Goal: Task Accomplishment & Management: Manage account settings

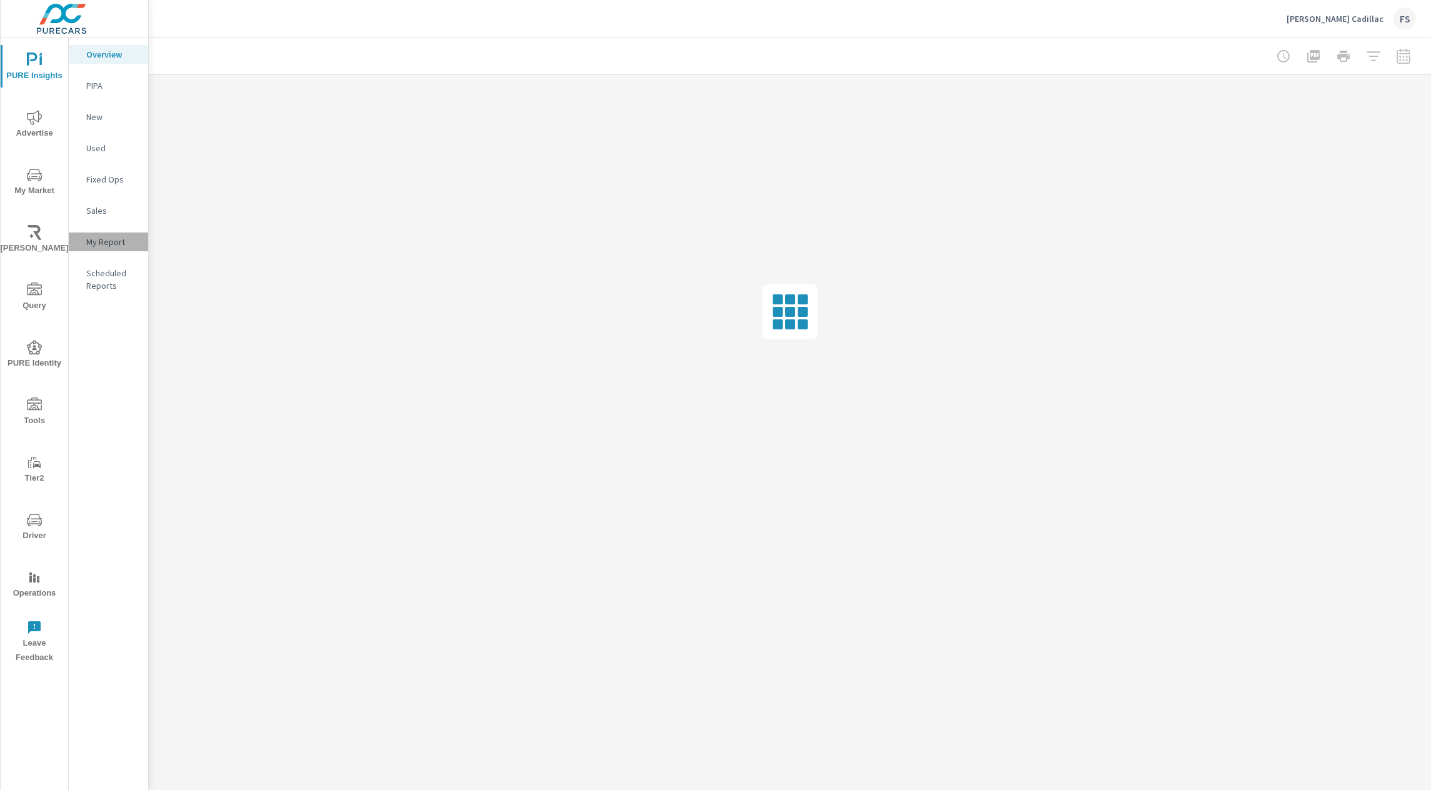
click at [83, 247] on div "My Report" at bounding box center [108, 242] width 79 height 19
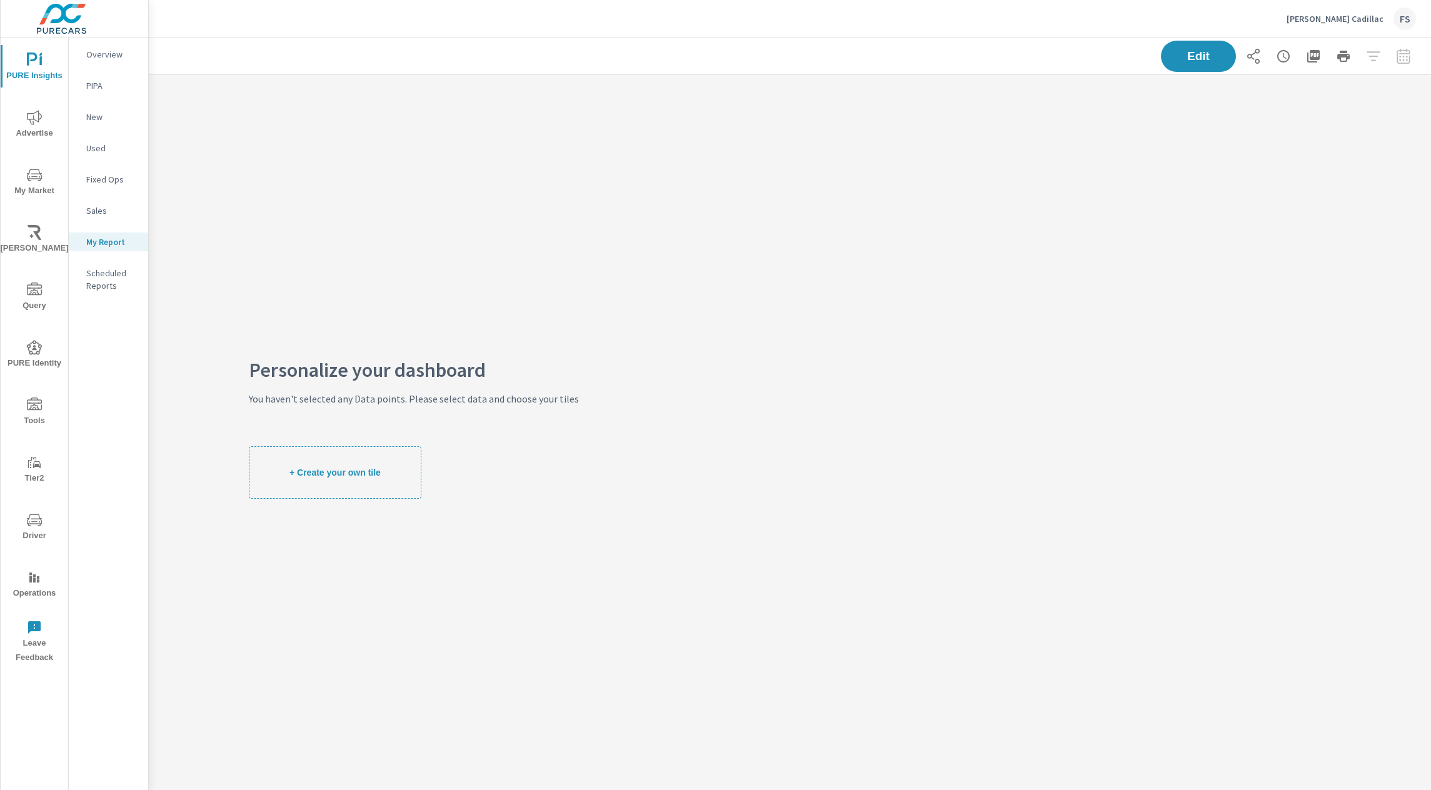
click at [416, 261] on div "Personalize your dashboard You haven't selected any Data points. Please select …" at bounding box center [414, 431] width 330 height 513
click at [568, 253] on div "Personalize your dashboard You haven't selected any Data points. Please select …" at bounding box center [414, 431] width 330 height 513
click at [712, 224] on div "Personalize your dashboard You haven't selected any Data points. Please select …" at bounding box center [790, 431] width 1282 height 713
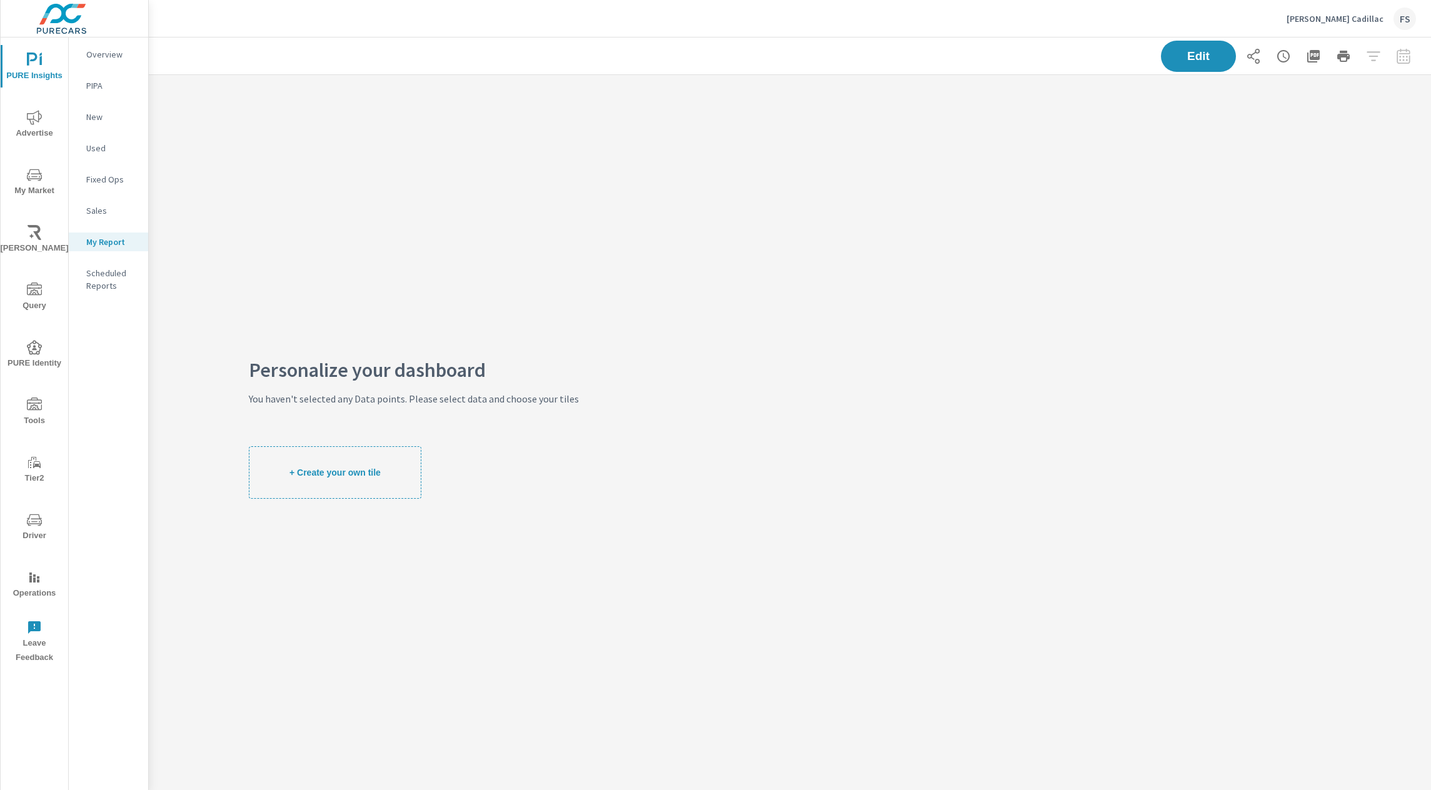
click at [749, 335] on div "Personalize your dashboard You haven't selected any Data points. Please select …" at bounding box center [790, 431] width 1282 height 713
click at [312, 455] on button "+ Create your own tile" at bounding box center [335, 472] width 173 height 53
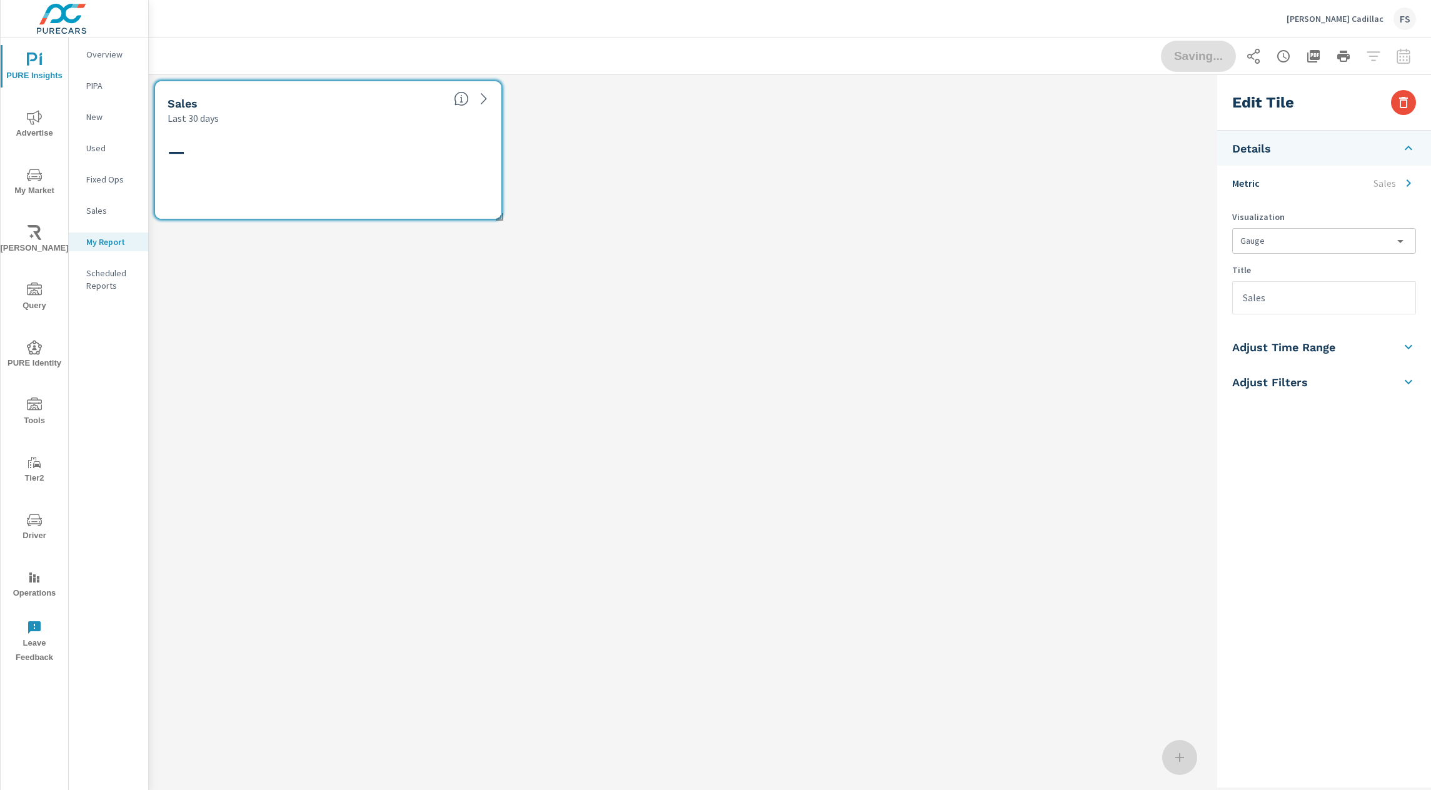
scroll to position [151, 1064]
click at [1009, 201] on div "Sales Last 30 days —" at bounding box center [680, 150] width 1063 height 150
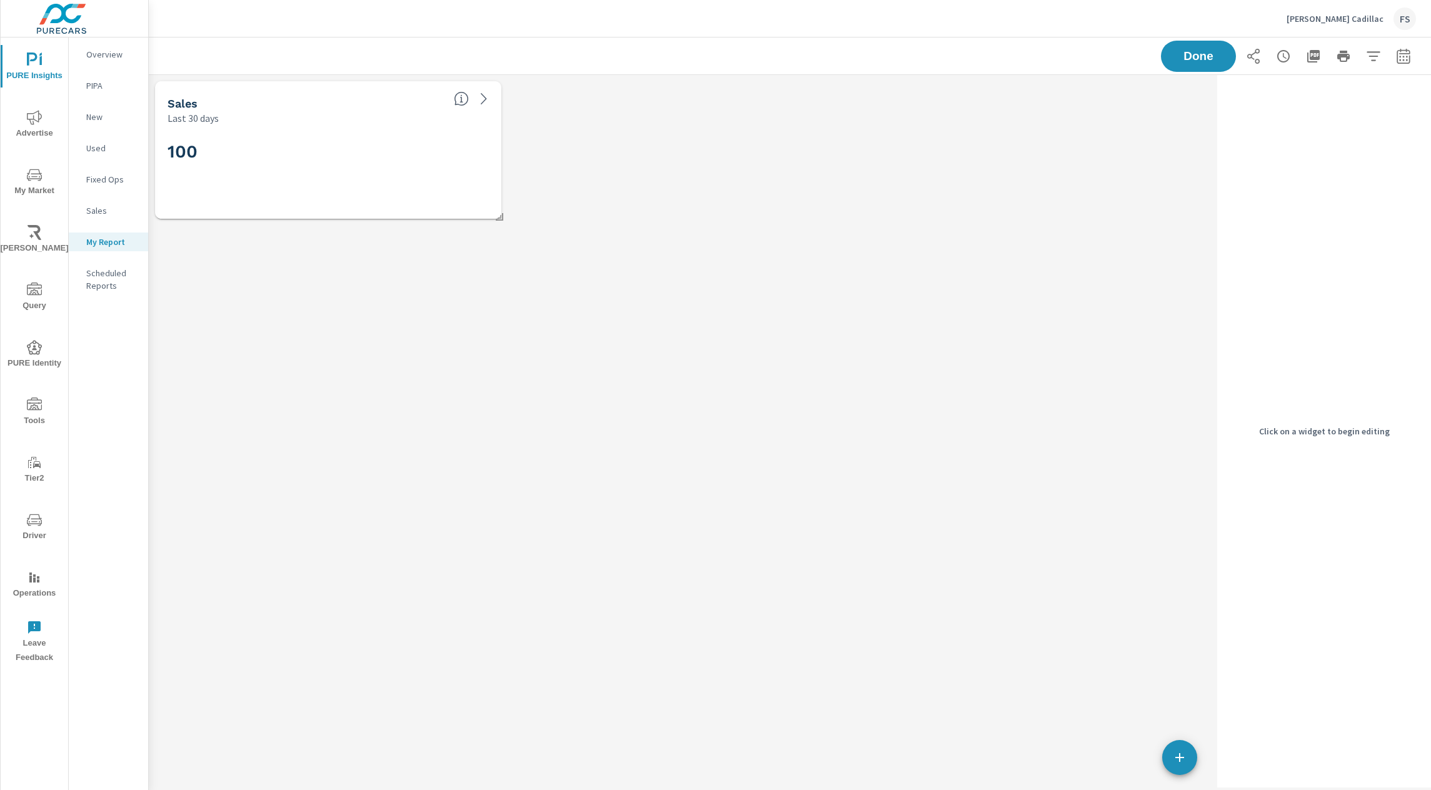
click at [339, 93] on div "Sales Last 30 days" at bounding box center [302, 103] width 294 height 44
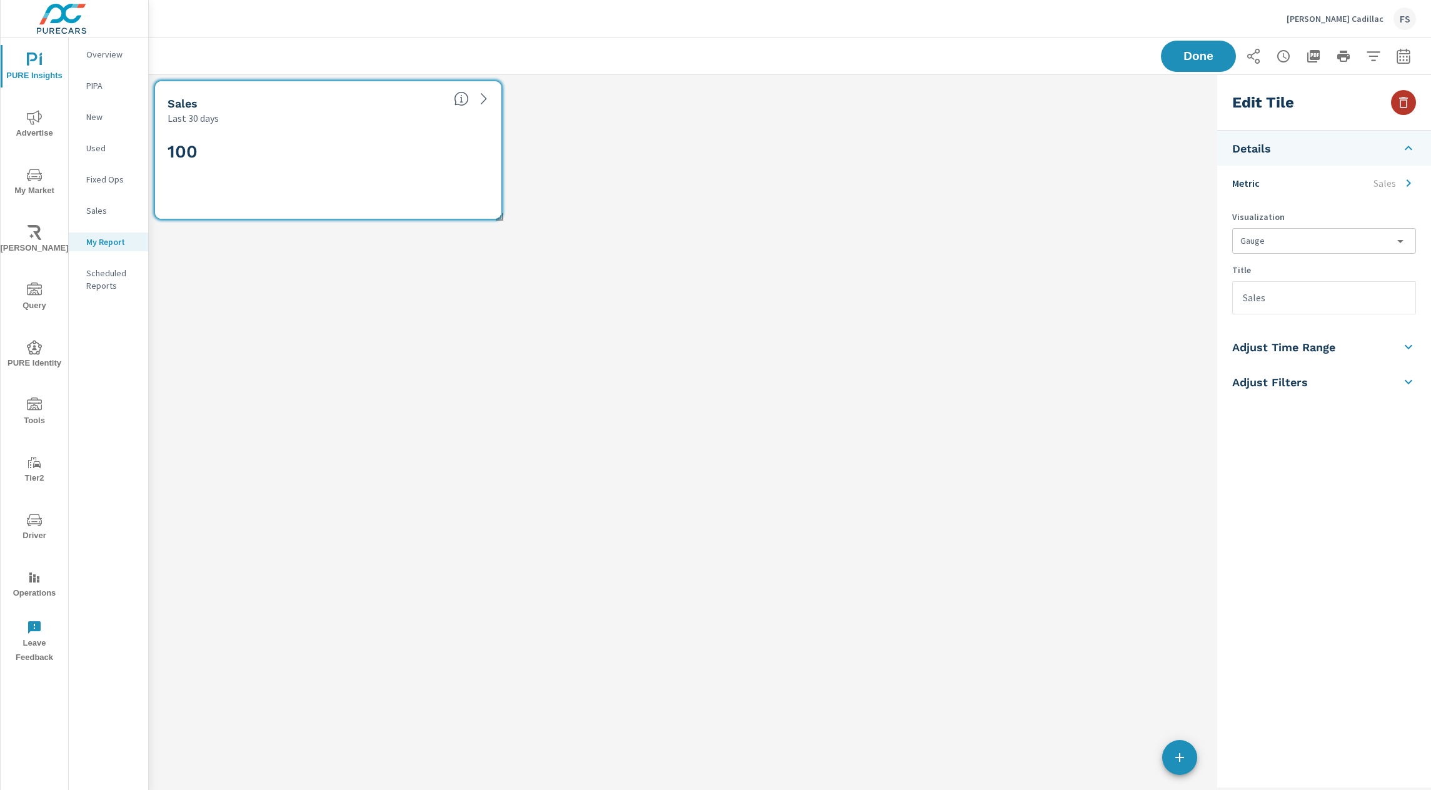
click at [1402, 96] on icon "button" at bounding box center [1403, 102] width 15 height 15
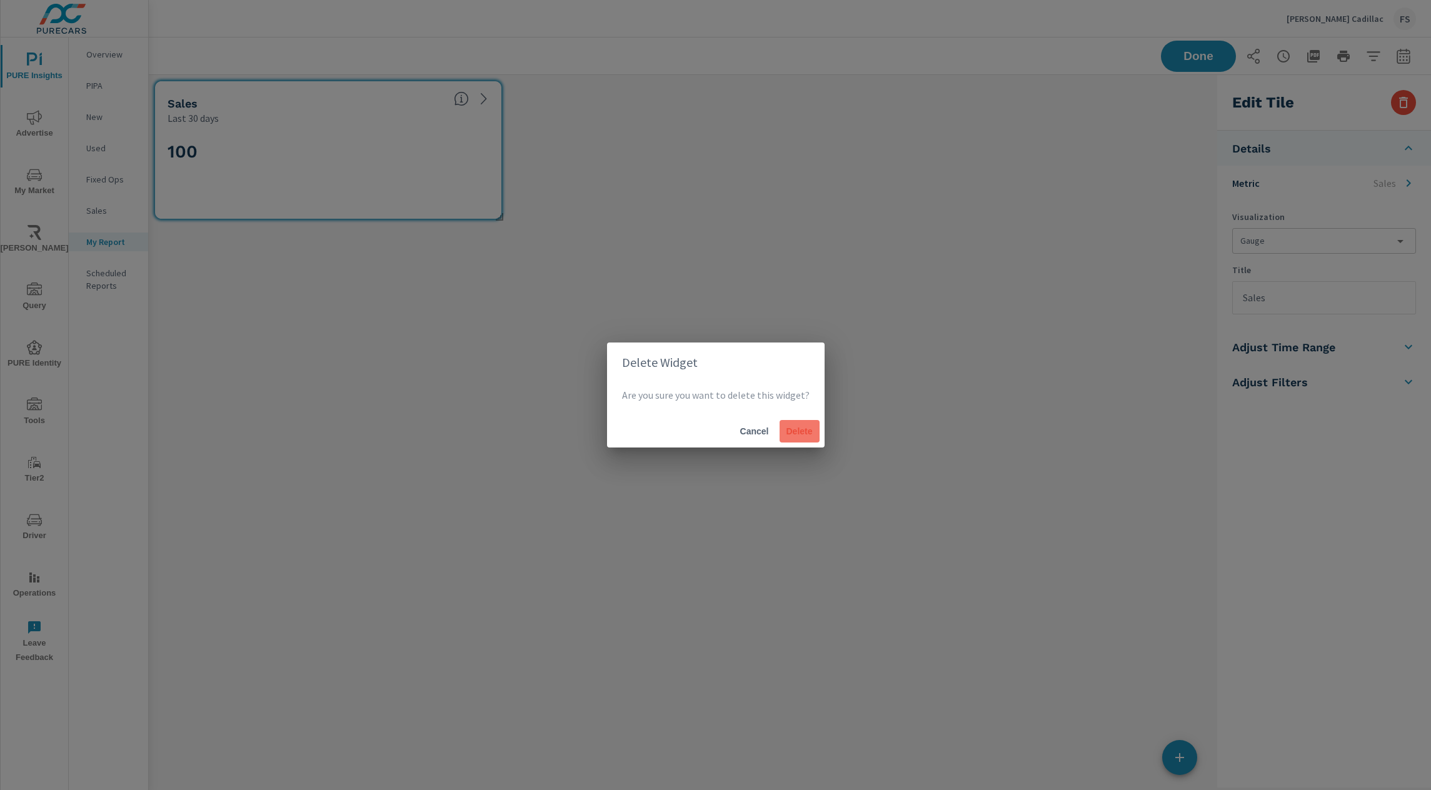
click at [799, 432] on span "Delete" at bounding box center [799, 431] width 30 height 11
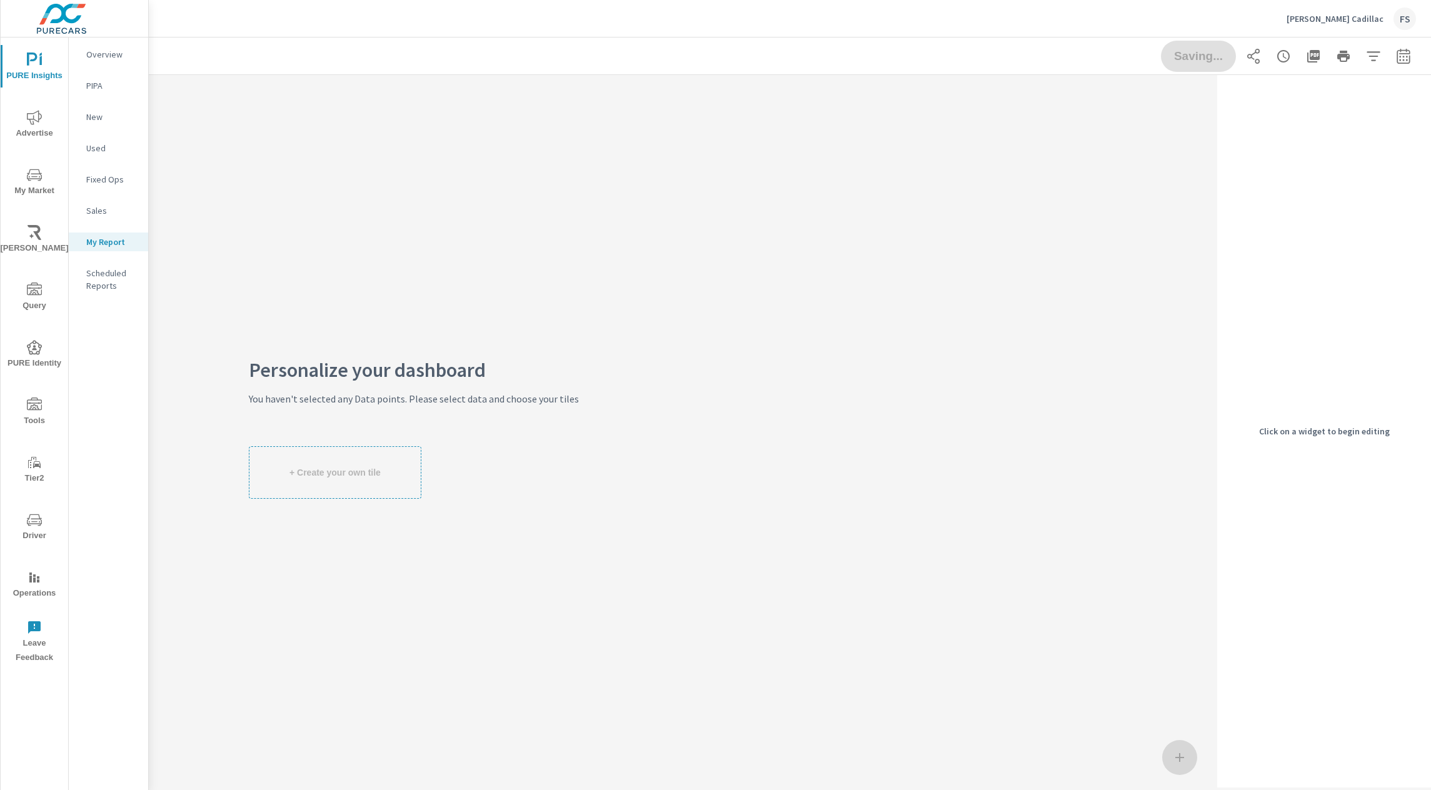
click at [328, 245] on div "Personalize your dashboard You haven't selected any Data points. Please select …" at bounding box center [414, 431] width 330 height 513
click at [1336, 13] on p "[PERSON_NAME] Cadillac" at bounding box center [1334, 18] width 97 height 11
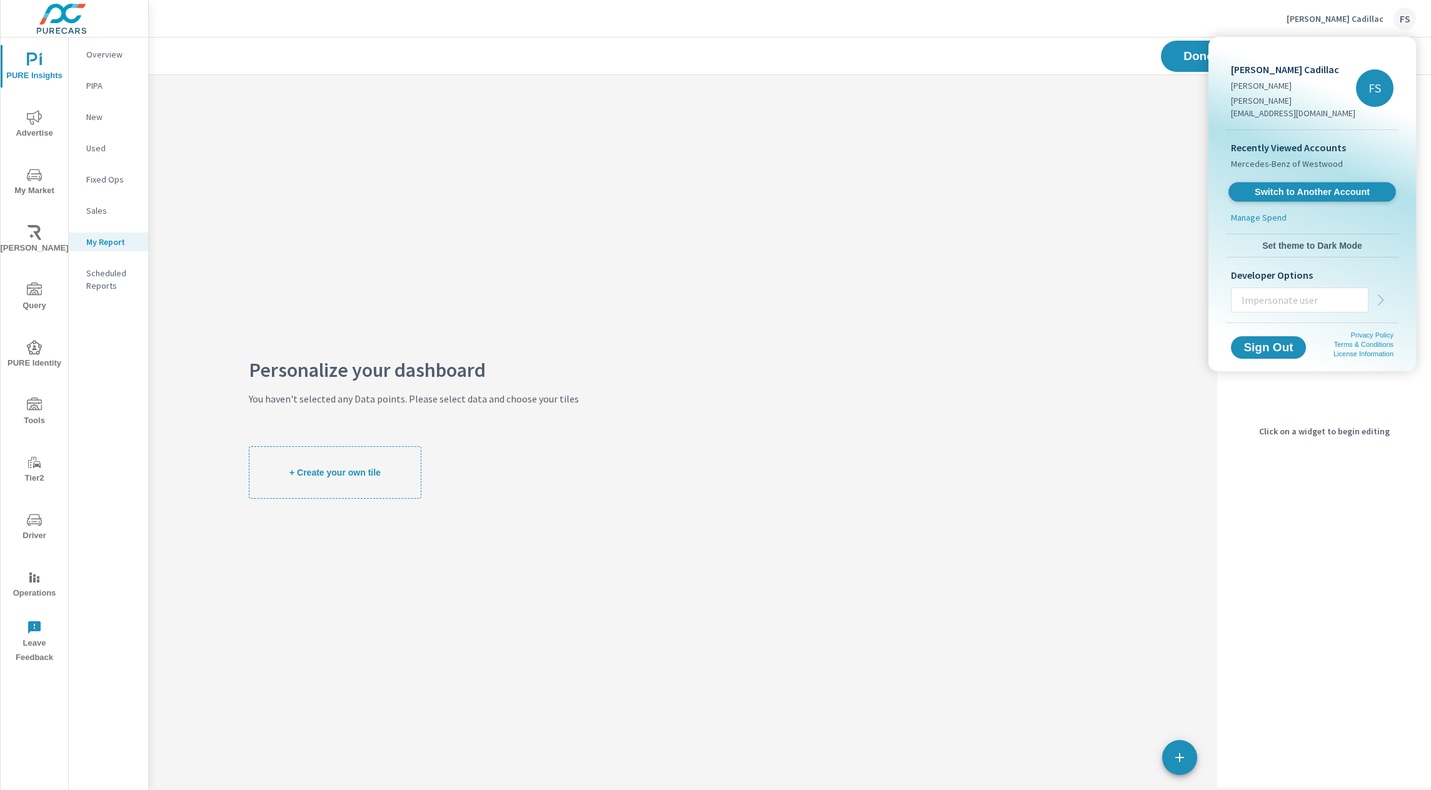
click at [1286, 186] on span "Switch to Another Account" at bounding box center [1311, 192] width 153 height 12
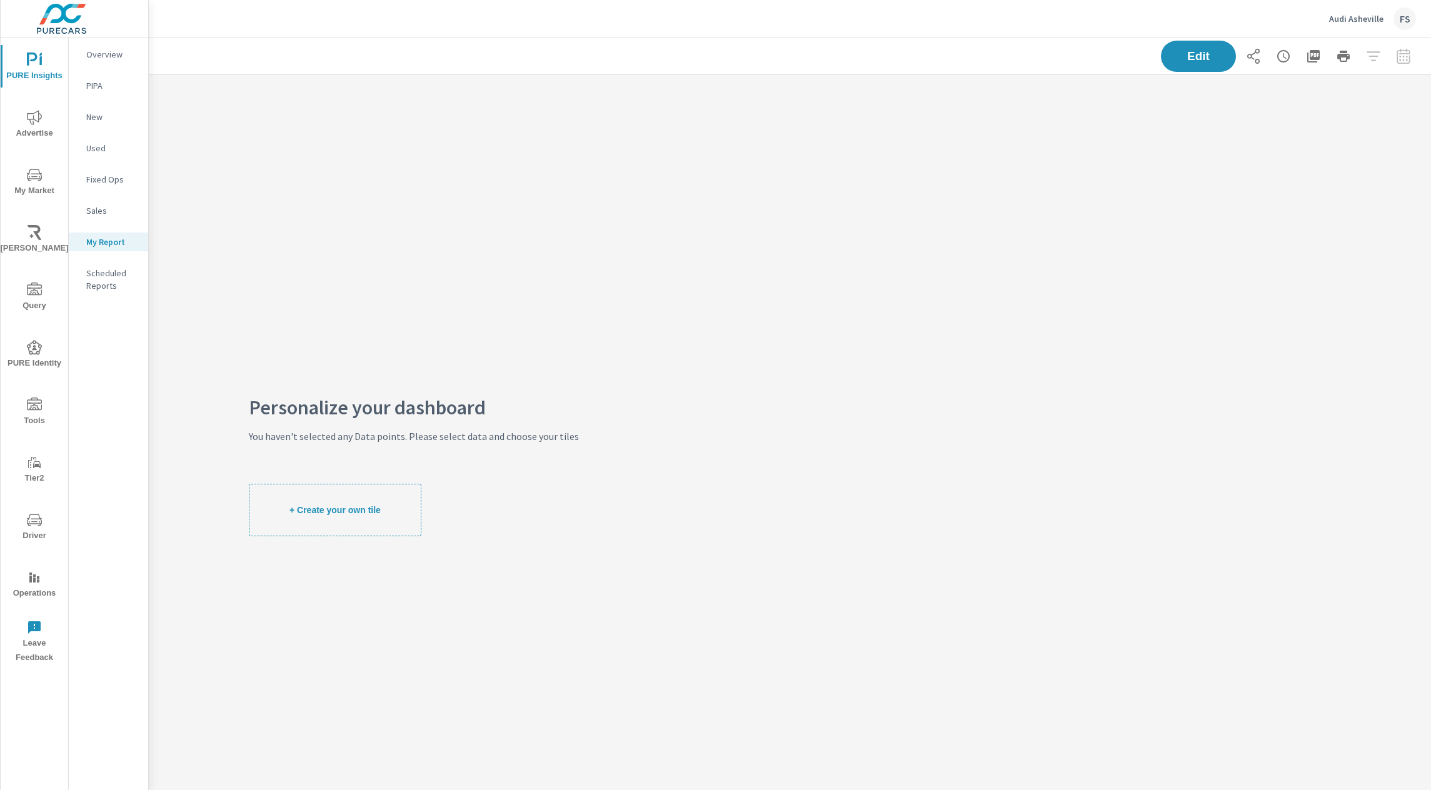
click at [496, 238] on div "Personalize your dashboard You haven't selected any Data points. Please select …" at bounding box center [414, 469] width 330 height 588
click at [94, 119] on p "New" at bounding box center [112, 117] width 52 height 13
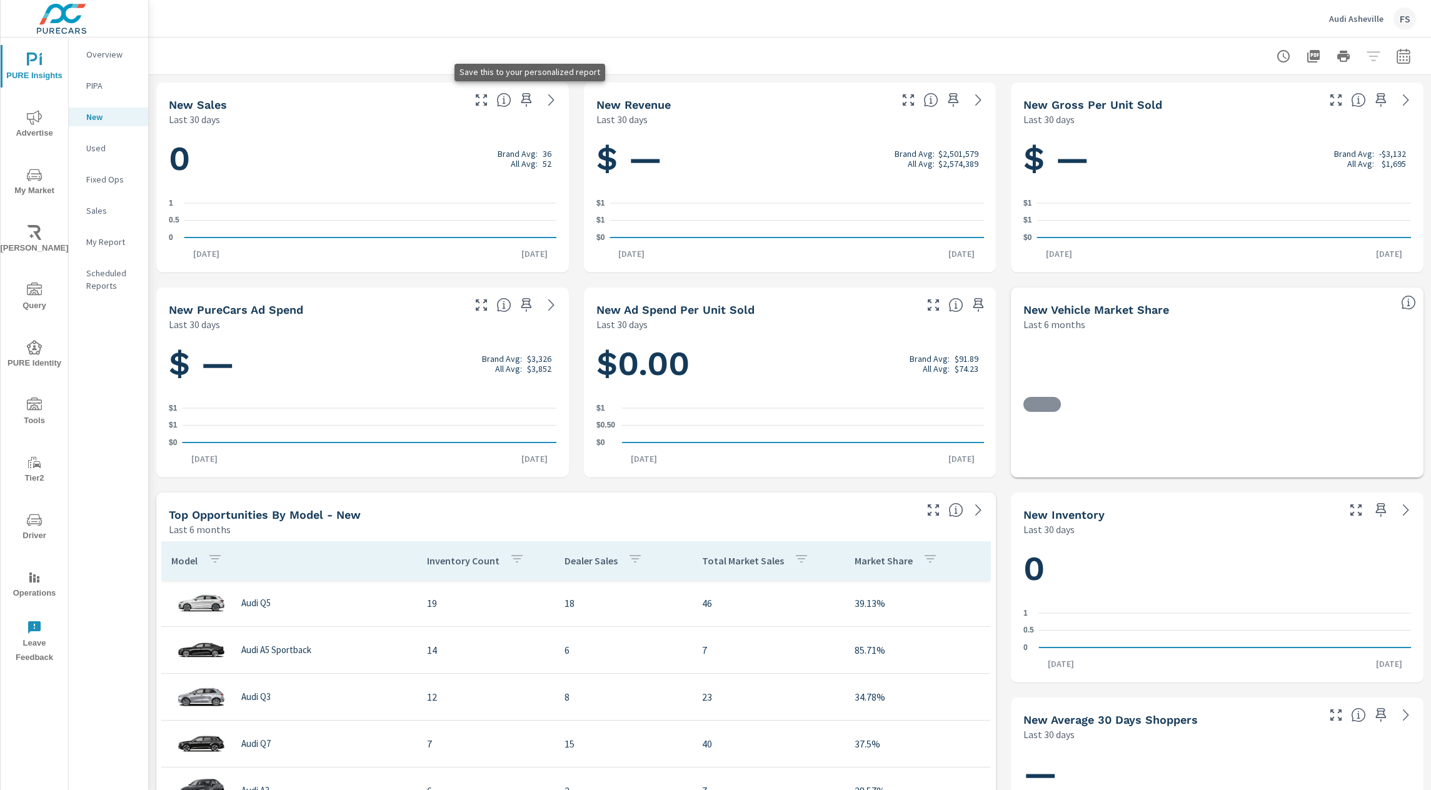
click at [528, 104] on icon "button" at bounding box center [526, 100] width 15 height 15
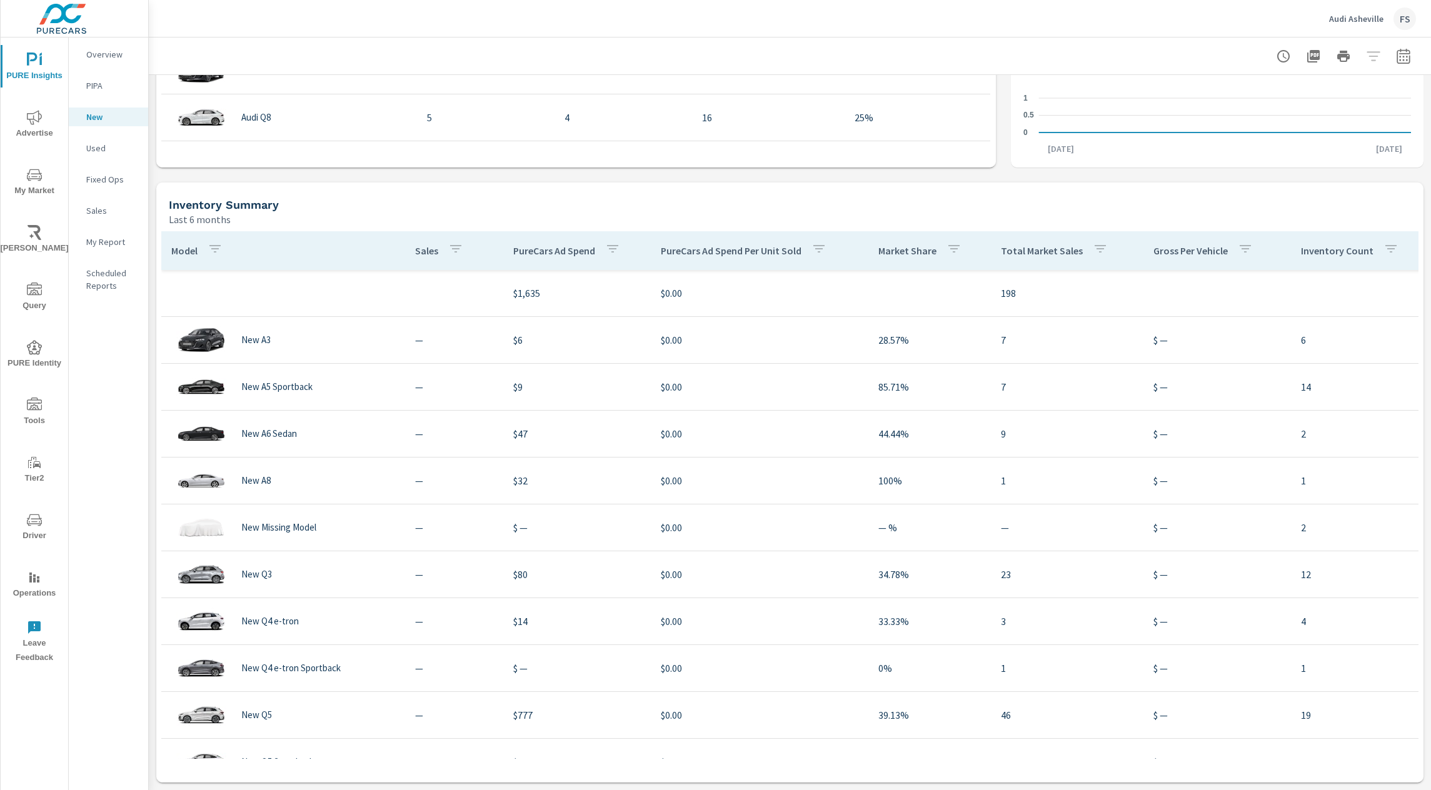
scroll to position [719, 0]
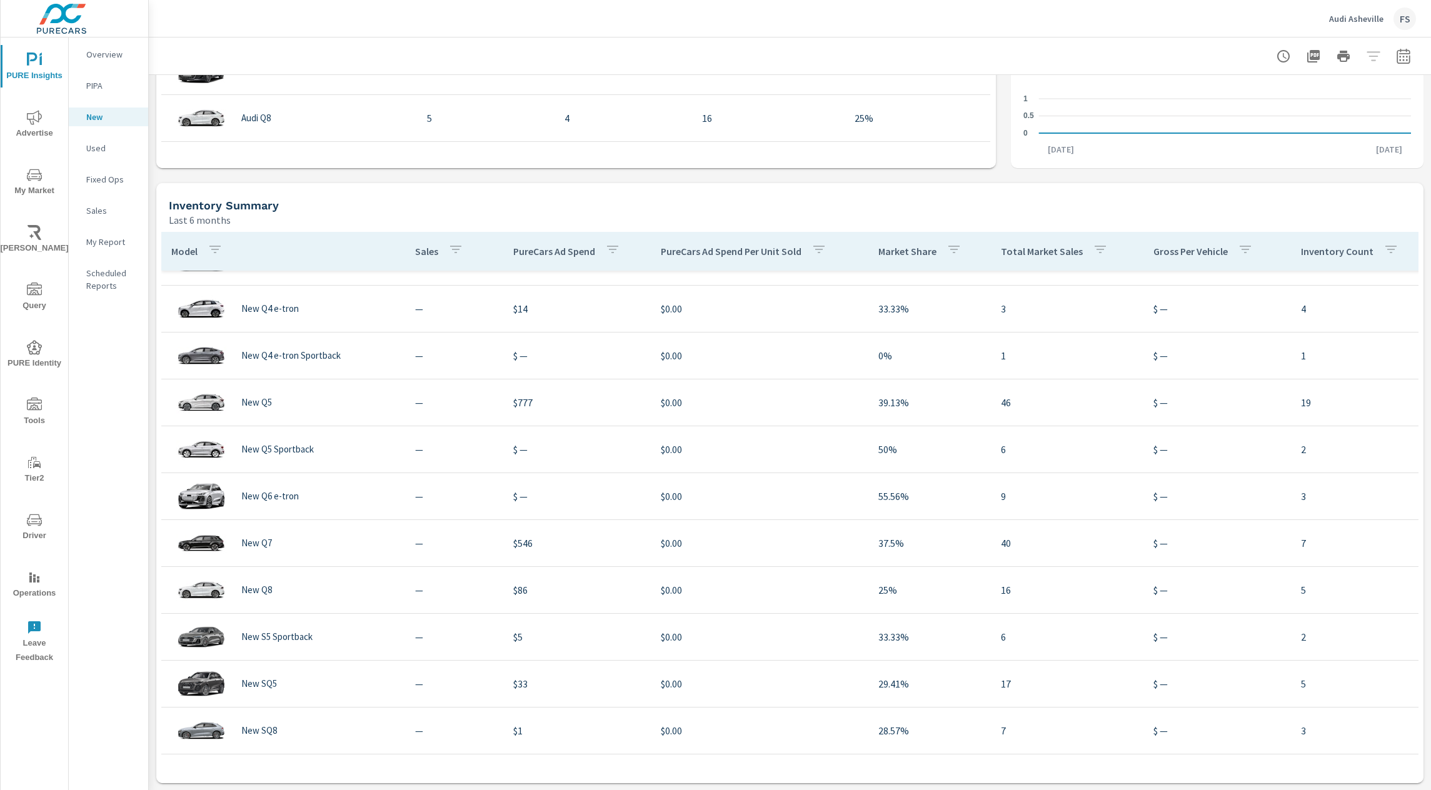
scroll to position [313, 0]
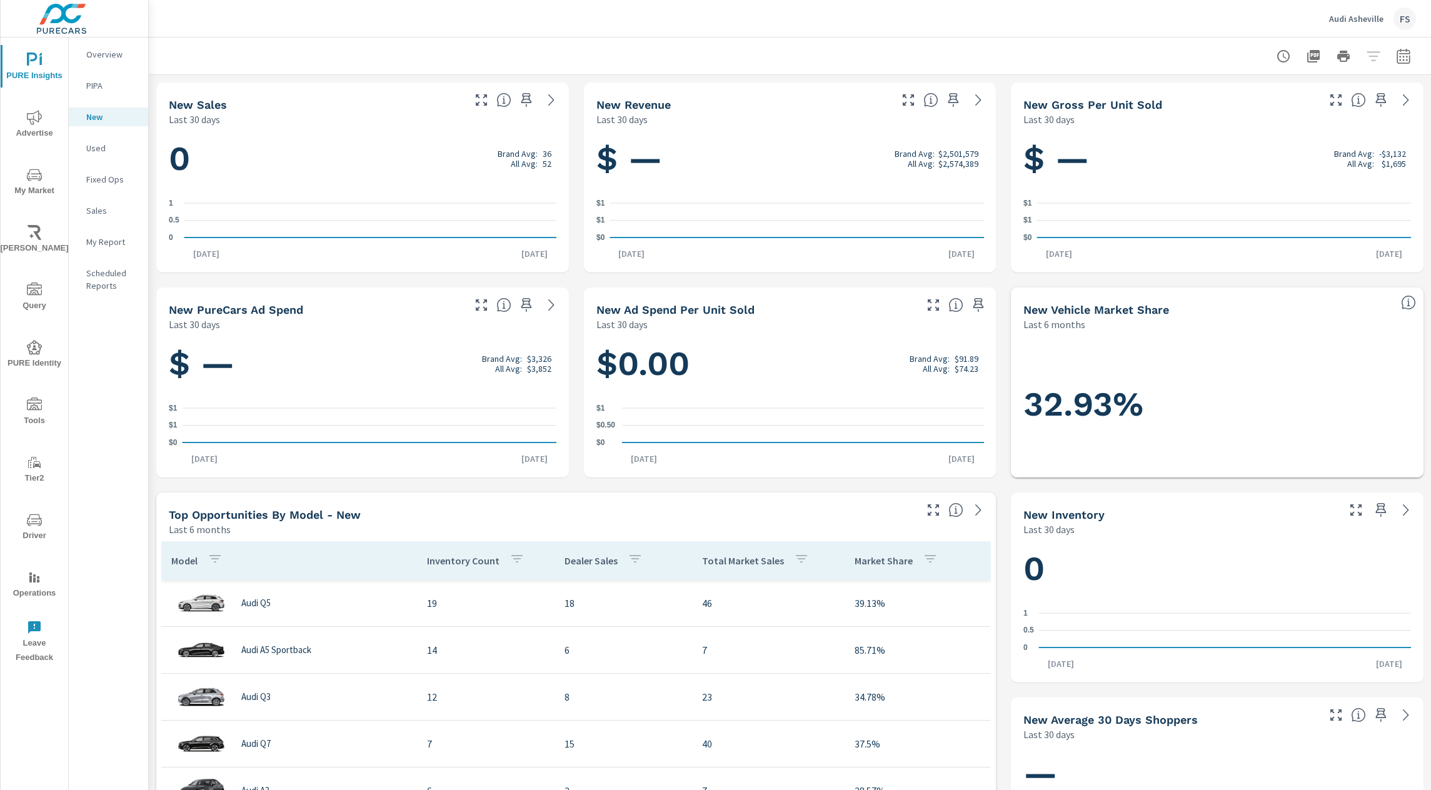
click at [29, 177] on icon "nav menu" at bounding box center [34, 175] width 15 height 15
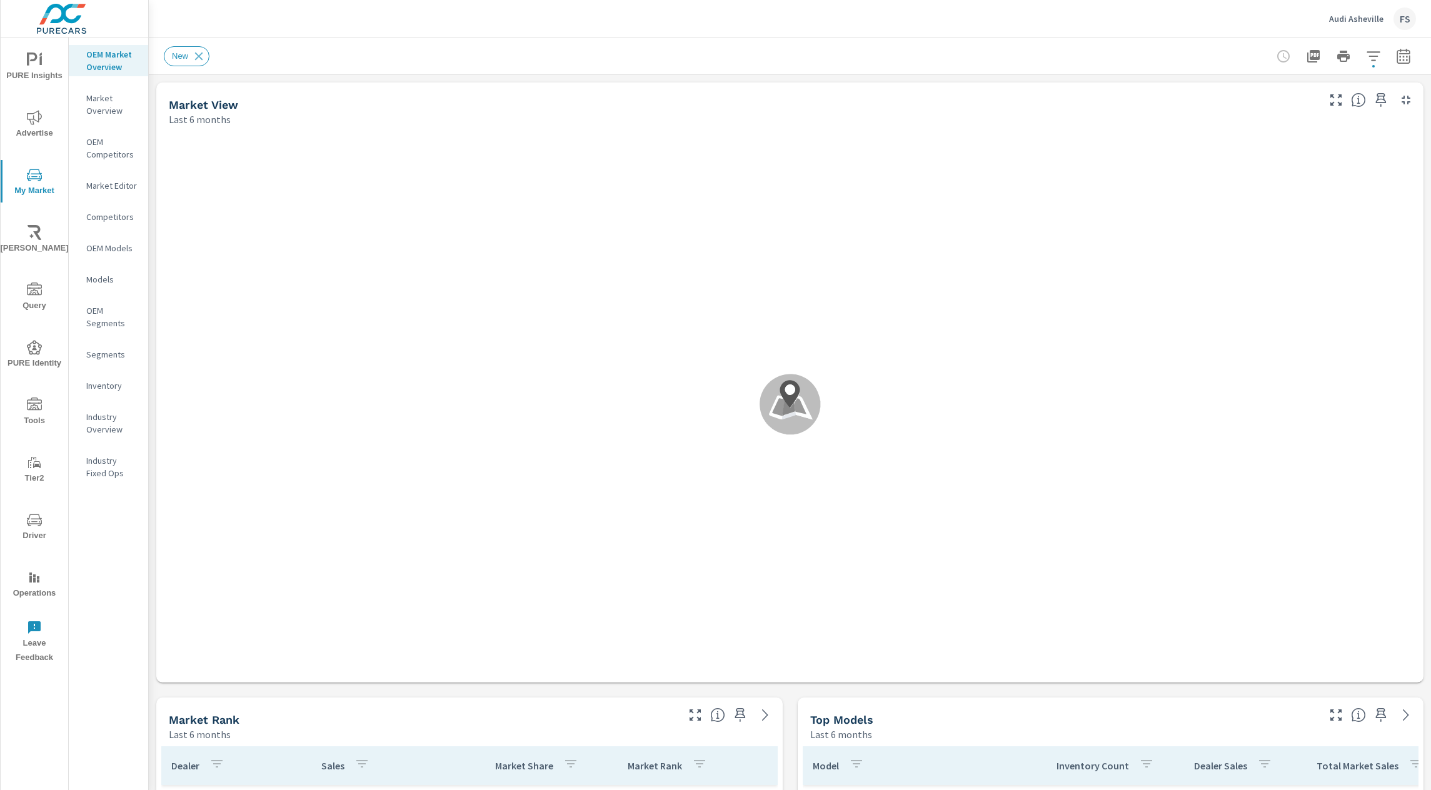
scroll to position [295, 0]
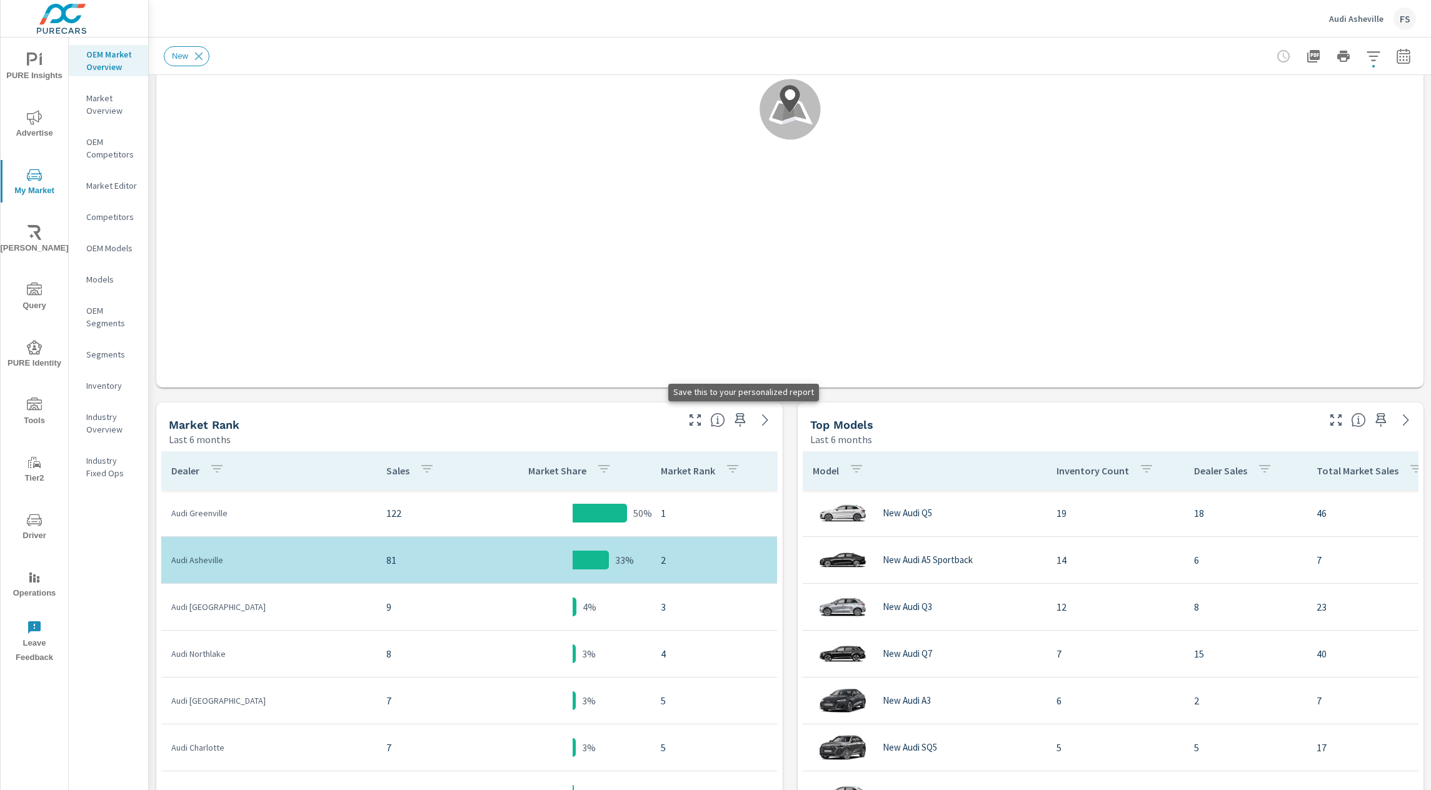
click at [741, 416] on icon "button" at bounding box center [739, 420] width 11 height 14
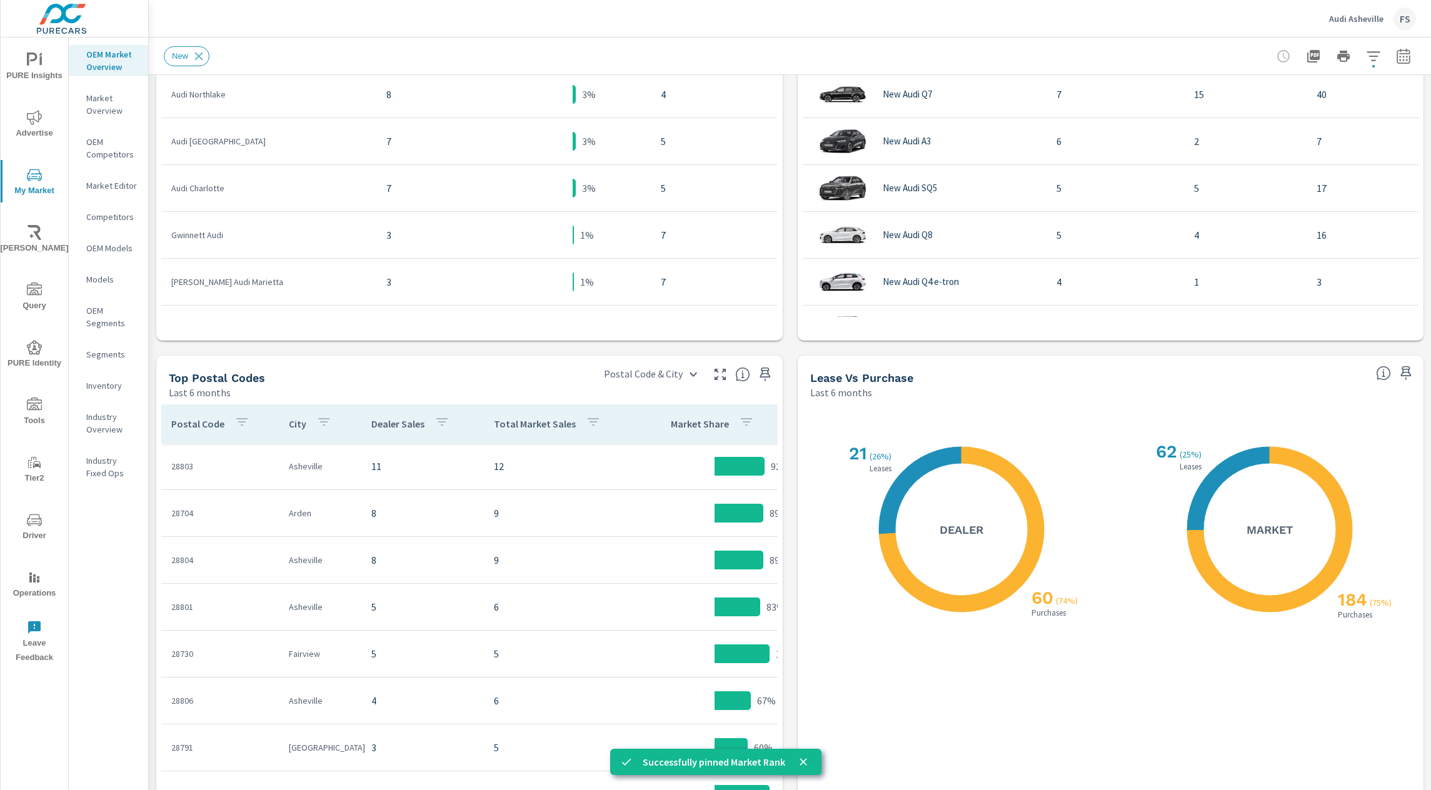
scroll to position [858, 0]
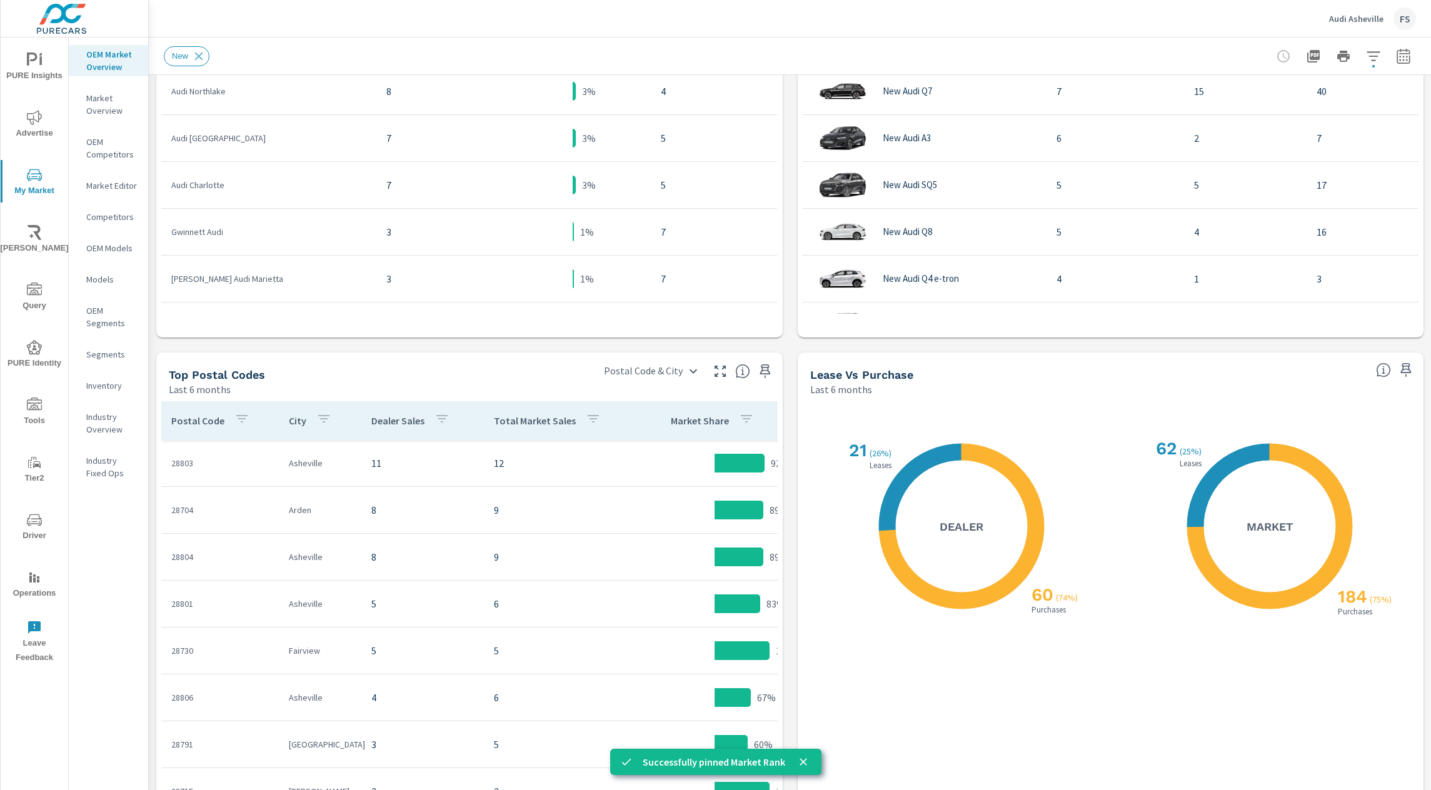
click at [1404, 377] on icon "button" at bounding box center [1405, 370] width 15 height 15
click at [43, 67] on span "PURE Insights" at bounding box center [34, 68] width 60 height 31
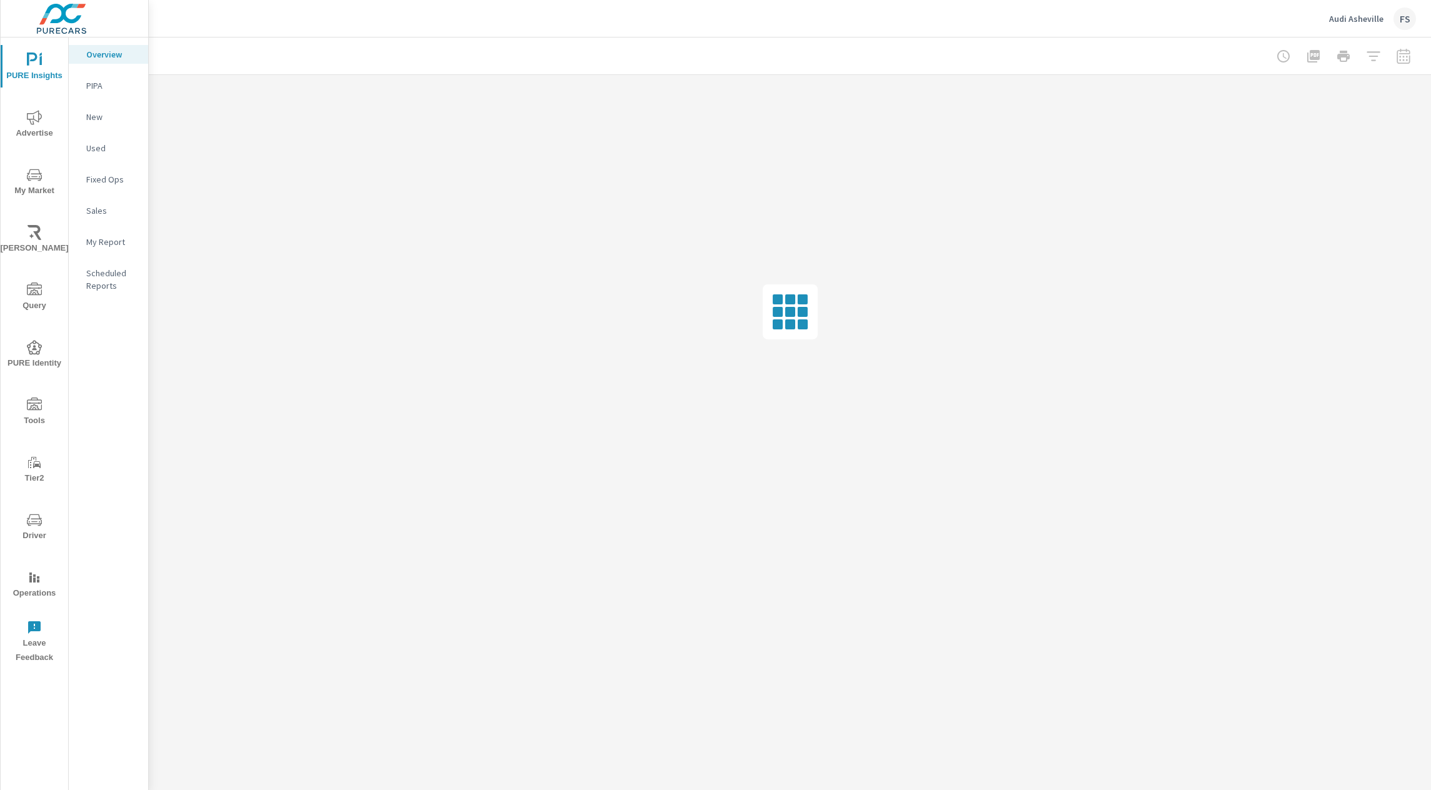
click at [98, 248] on div "My Report" at bounding box center [108, 242] width 79 height 19
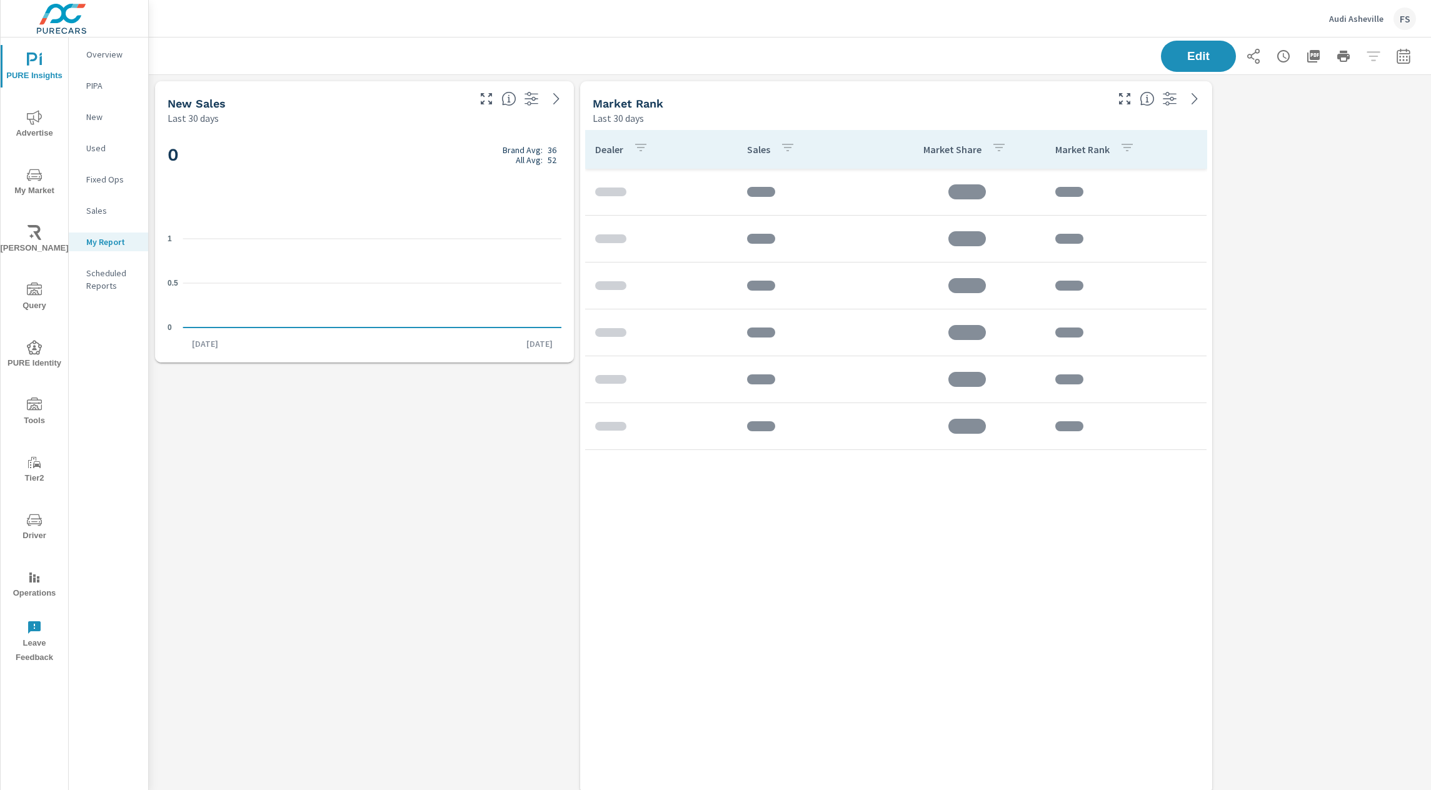
scroll to position [1444, 1283]
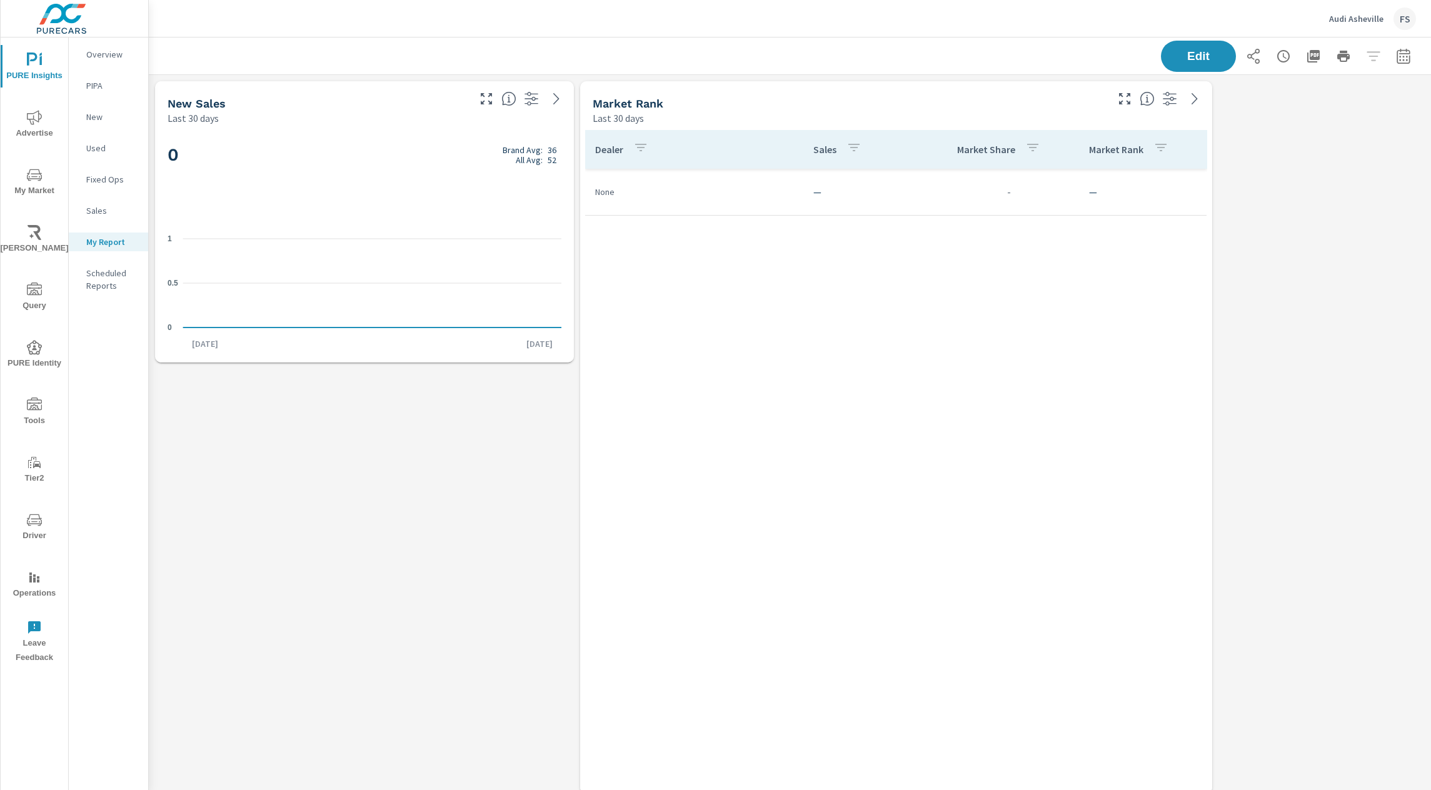
click at [861, 396] on div "Dealer Sales Market Share Market Rank None — - —" at bounding box center [896, 450] width 622 height 640
click at [758, 289] on div "Dealer Sales Market Share Market Rank None — - —" at bounding box center [896, 450] width 622 height 640
click at [1189, 59] on span "Edit" at bounding box center [1198, 56] width 51 height 12
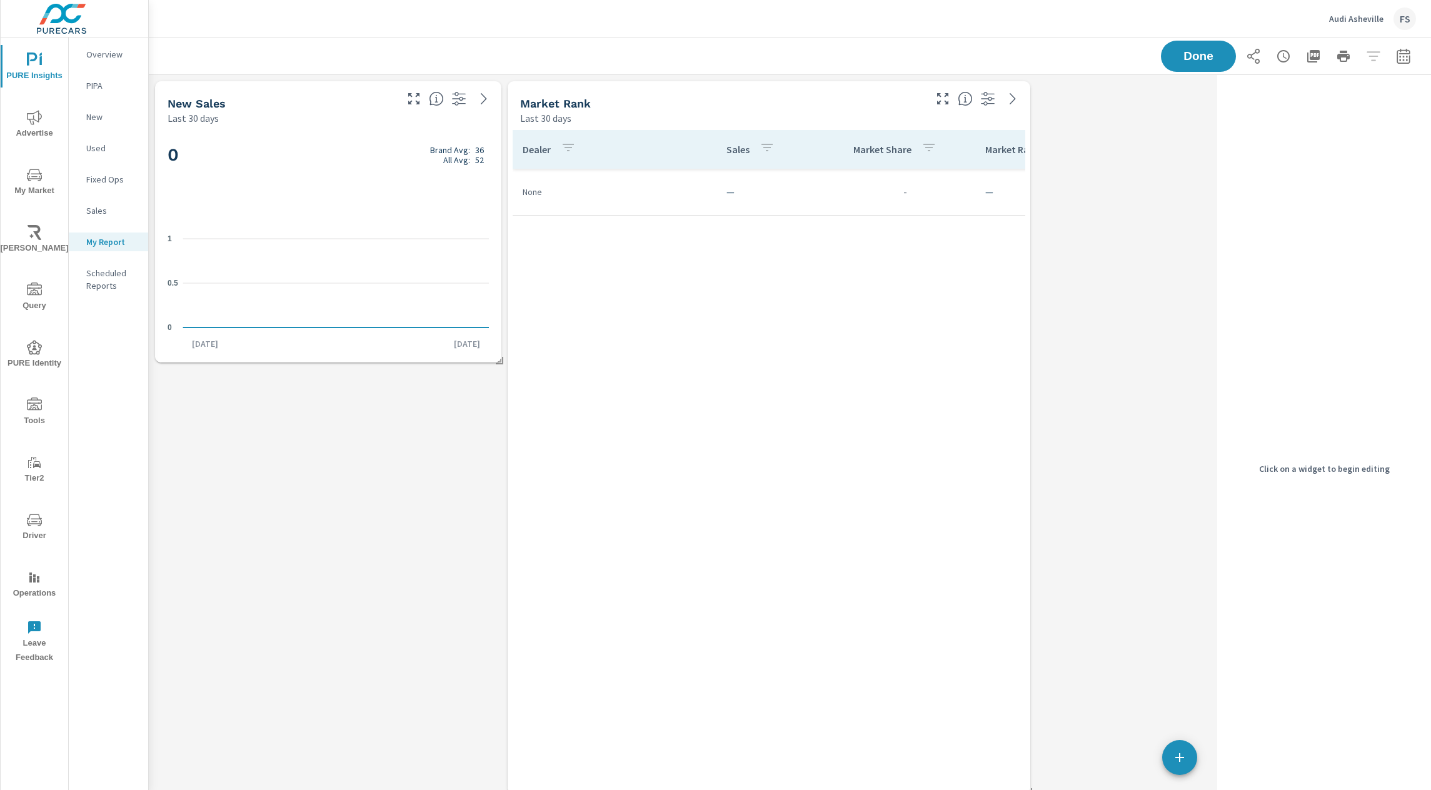
click at [756, 461] on div "Dealer Sales Market Share Market Rank None — - —" at bounding box center [769, 450] width 513 height 640
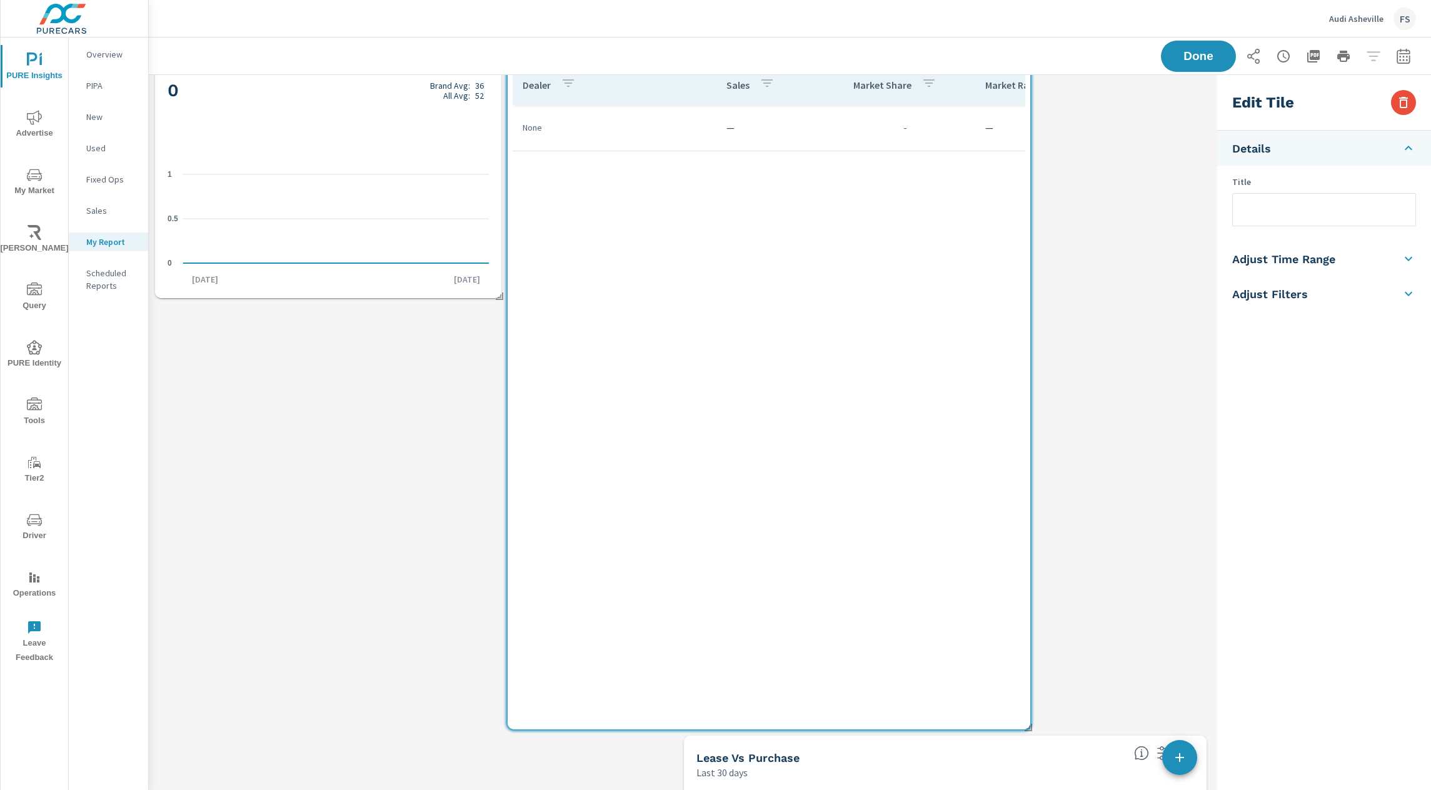
scroll to position [0, 0]
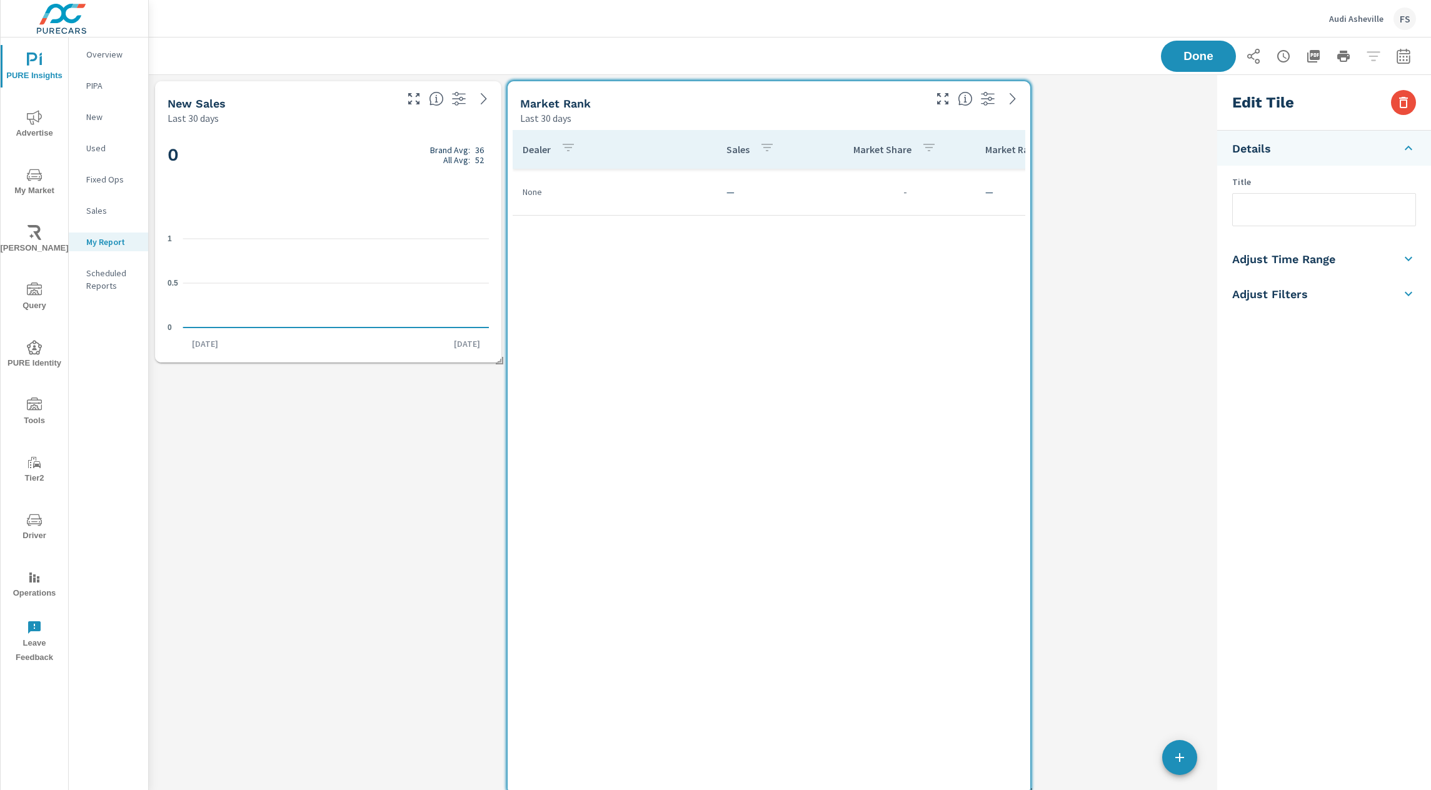
click at [1283, 258] on h5 "Adjust Time Range" at bounding box center [1283, 259] width 103 height 14
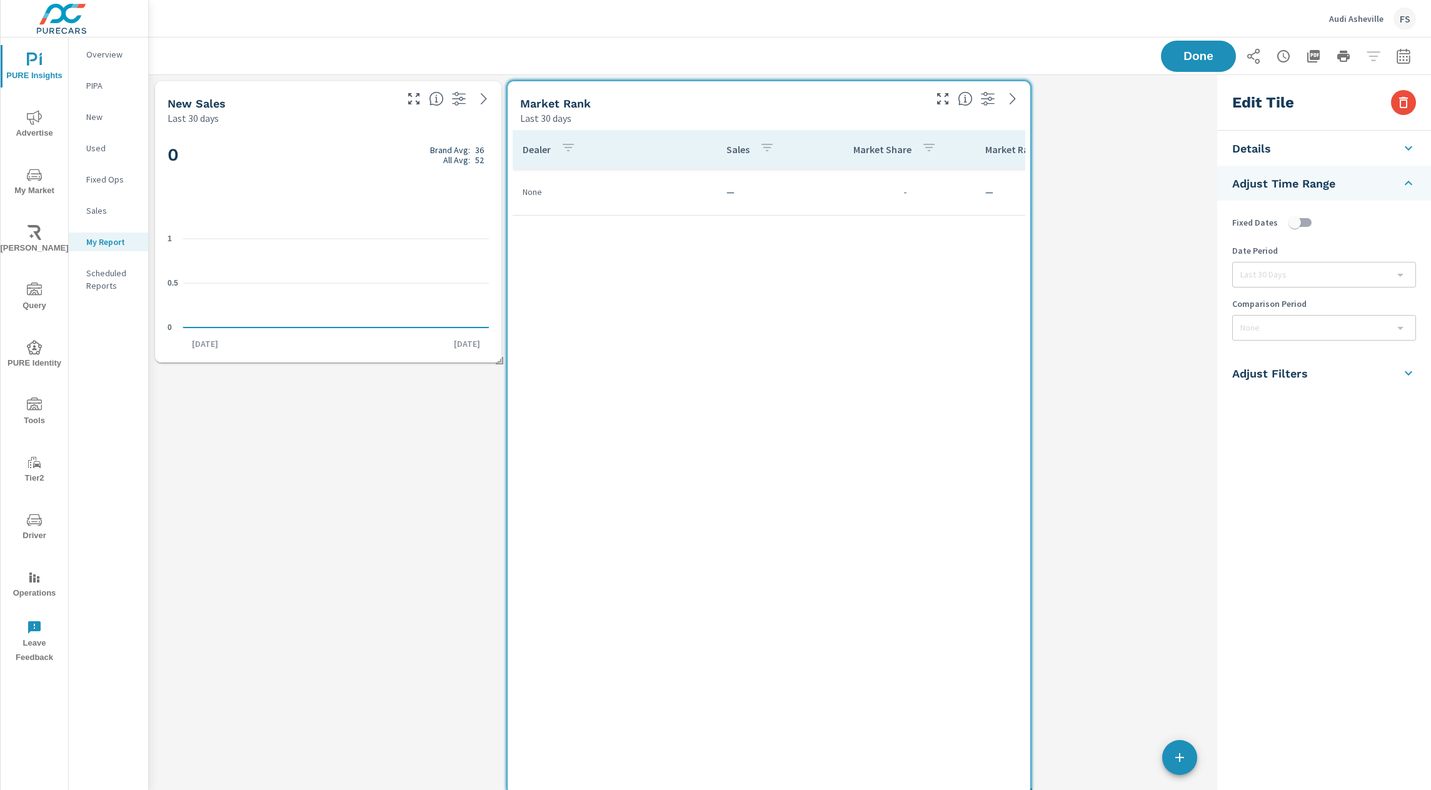
click at [1267, 287] on div "Last 30 Days last30Days" at bounding box center [1324, 275] width 184 height 26
click at [1267, 278] on div "Last 30 Days" at bounding box center [1324, 275] width 183 height 24
click at [1413, 65] on div "Done" at bounding box center [1288, 56] width 255 height 31
click at [1407, 61] on icon "button" at bounding box center [1403, 56] width 15 height 15
click at [1296, 113] on select "Custom Yesterday Last week Last 7 days Last 14 days Last 30 days Last 45 days L…" at bounding box center [1303, 108] width 125 height 25
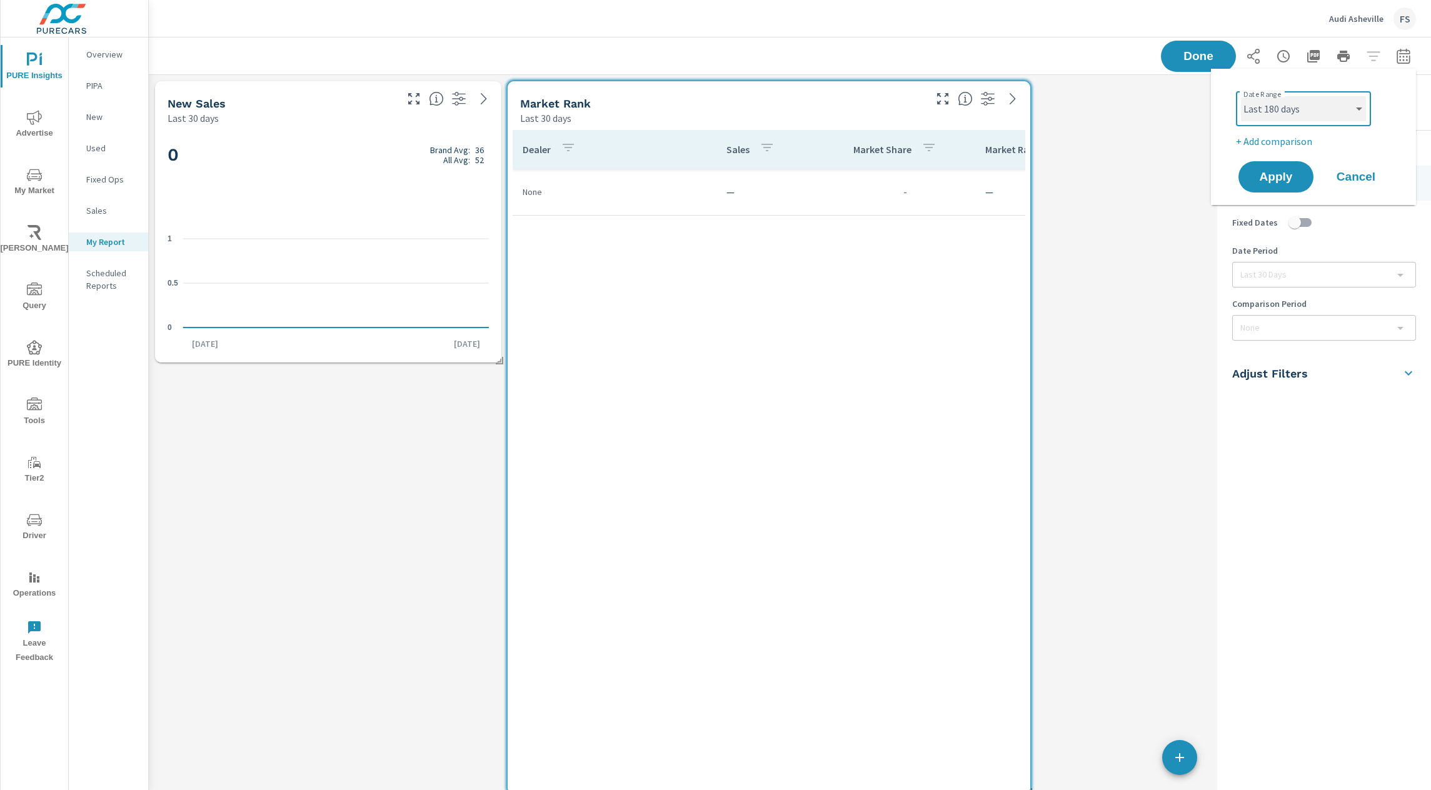
click at [1241, 96] on select "Custom Yesterday Last week Last 7 days Last 14 days Last 30 days Last 45 days L…" at bounding box center [1303, 108] width 125 height 25
select select "Last 180 days"
click at [1268, 183] on span "Apply" at bounding box center [1275, 177] width 51 height 12
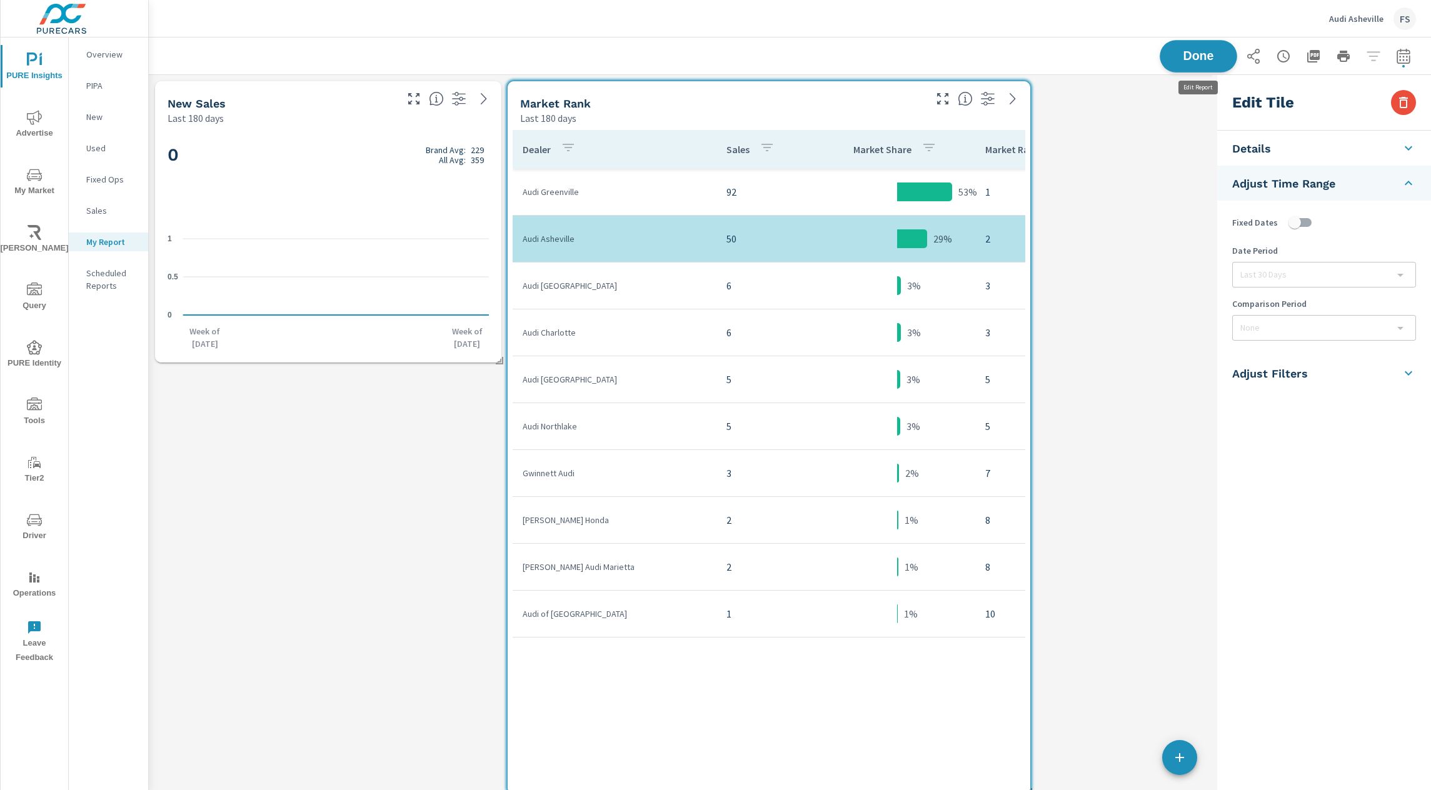
click at [1213, 67] on button "Done" at bounding box center [1198, 56] width 78 height 33
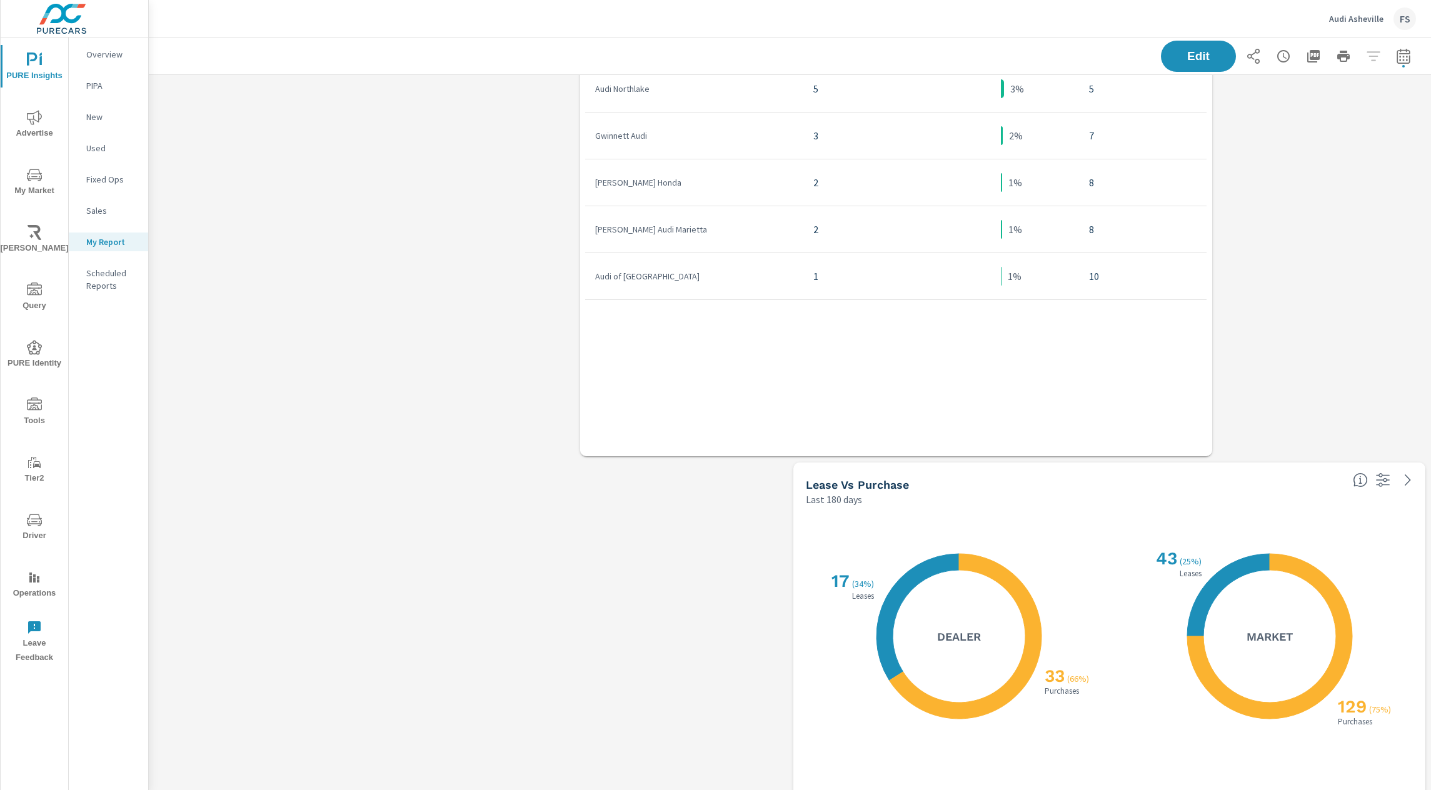
scroll to position [729, 0]
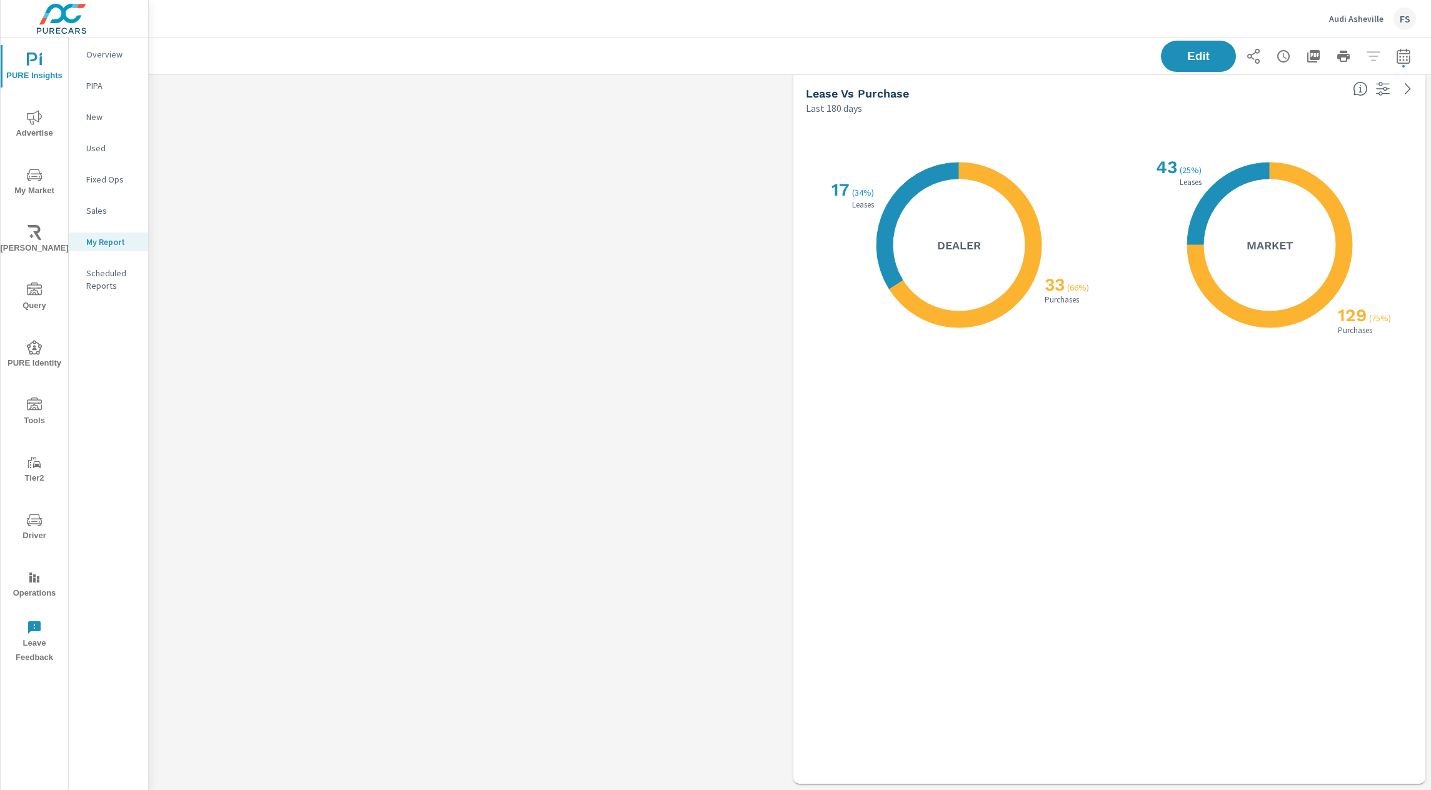
click at [926, 495] on div "X X 33 ( 66% ) Purchases 17 ( 34% ) Leases Dealer" at bounding box center [954, 450] width 296 height 644
click at [1219, 50] on span "Edit" at bounding box center [1198, 56] width 51 height 12
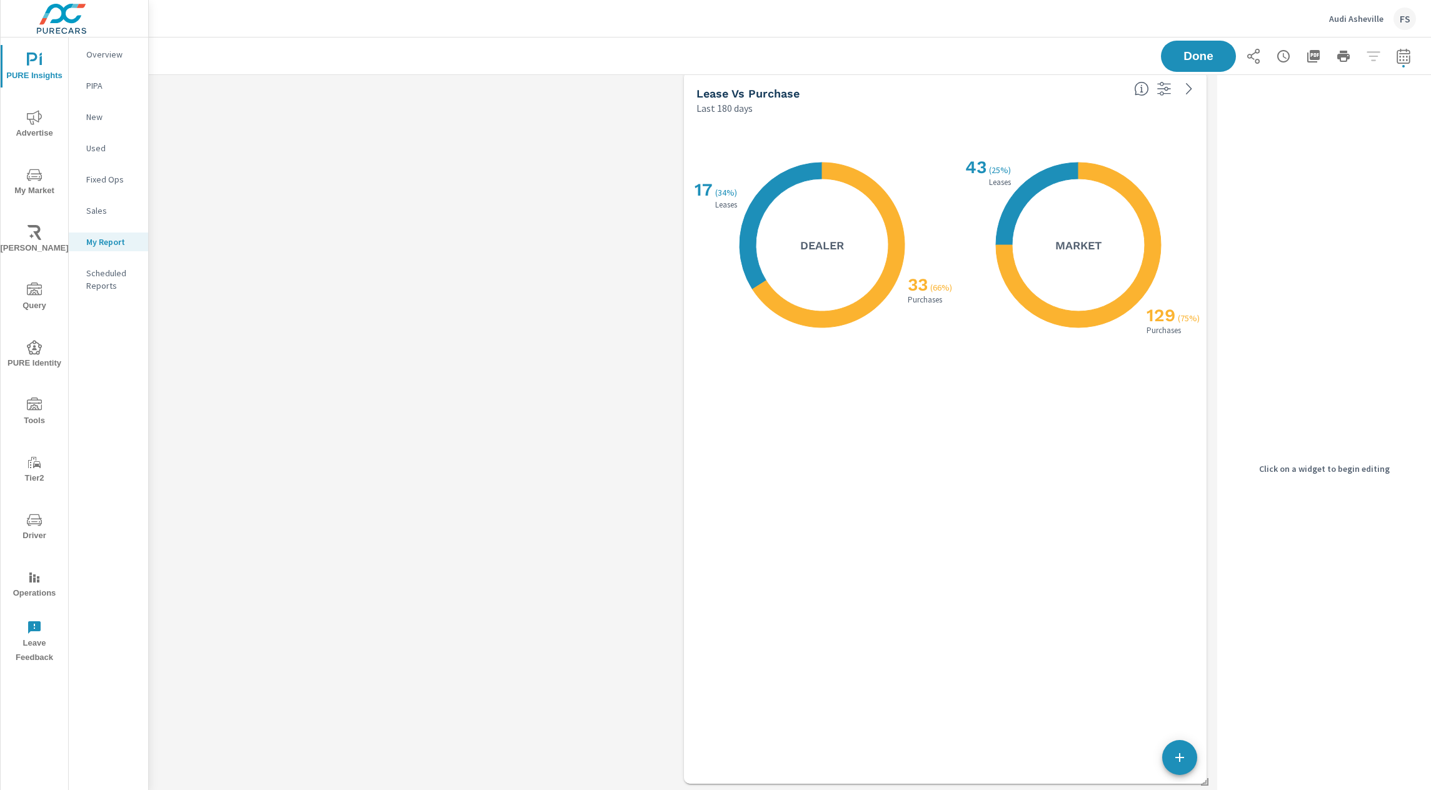
scroll to position [0, 0]
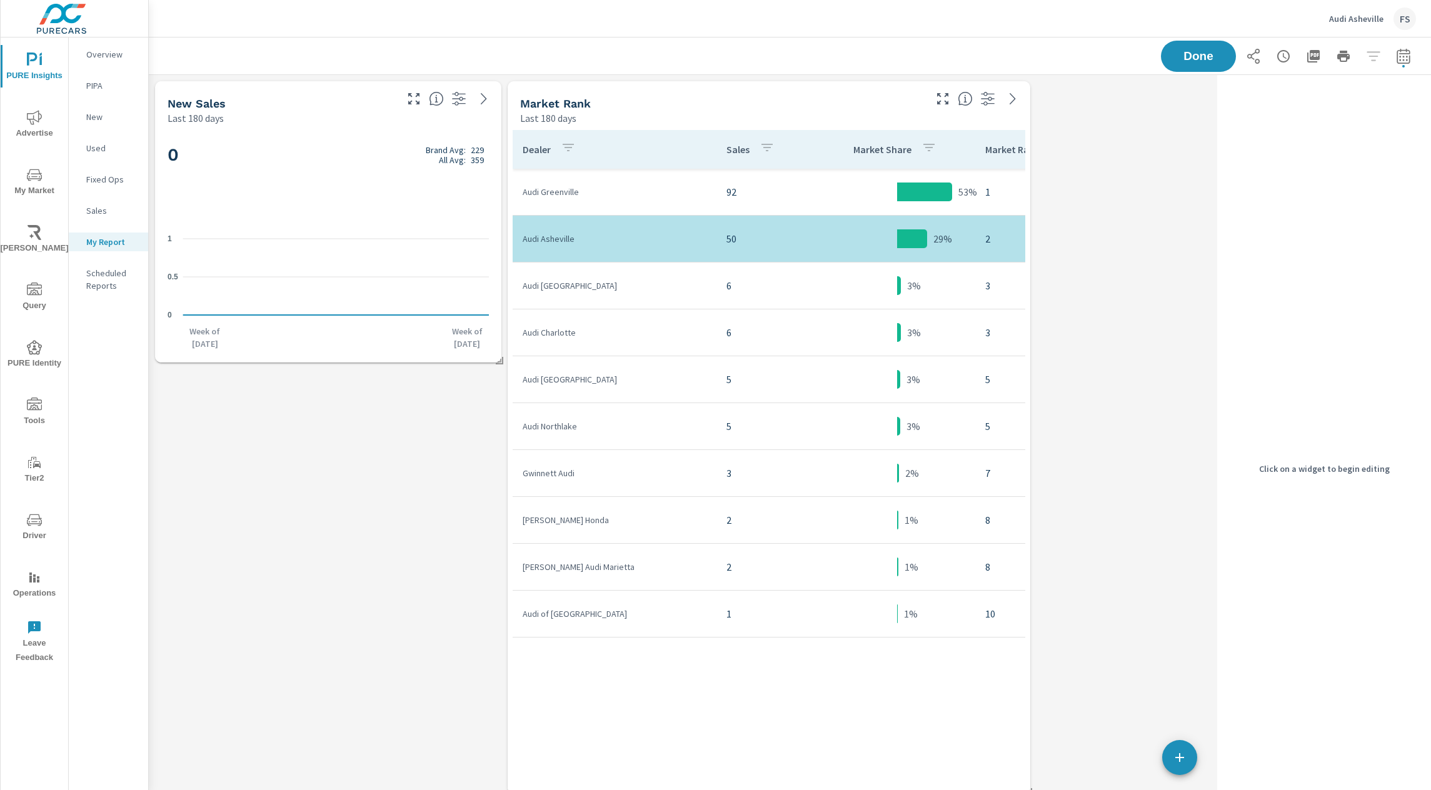
click at [712, 104] on div "Market Rank" at bounding box center [721, 103] width 403 height 14
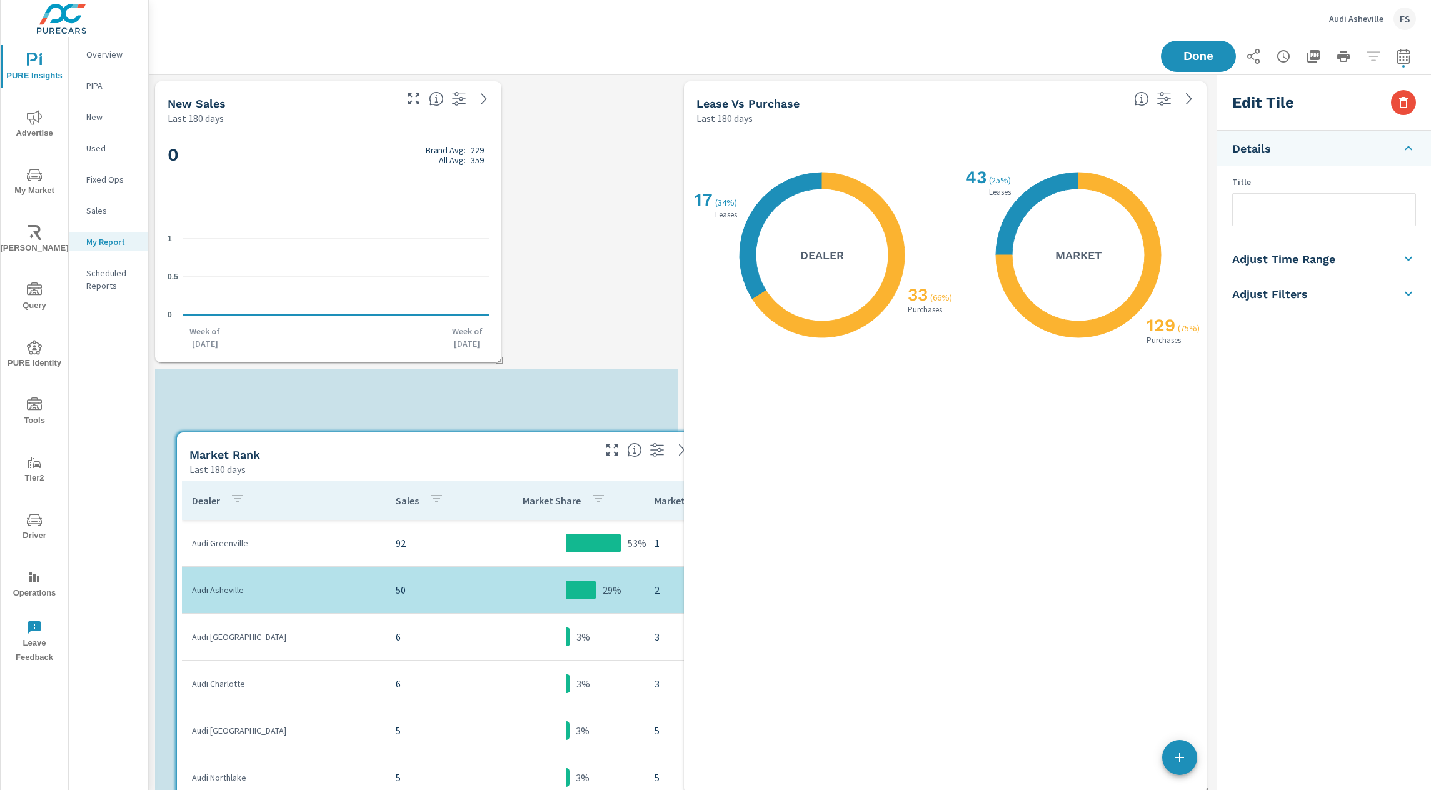
scroll to position [1013, 1064]
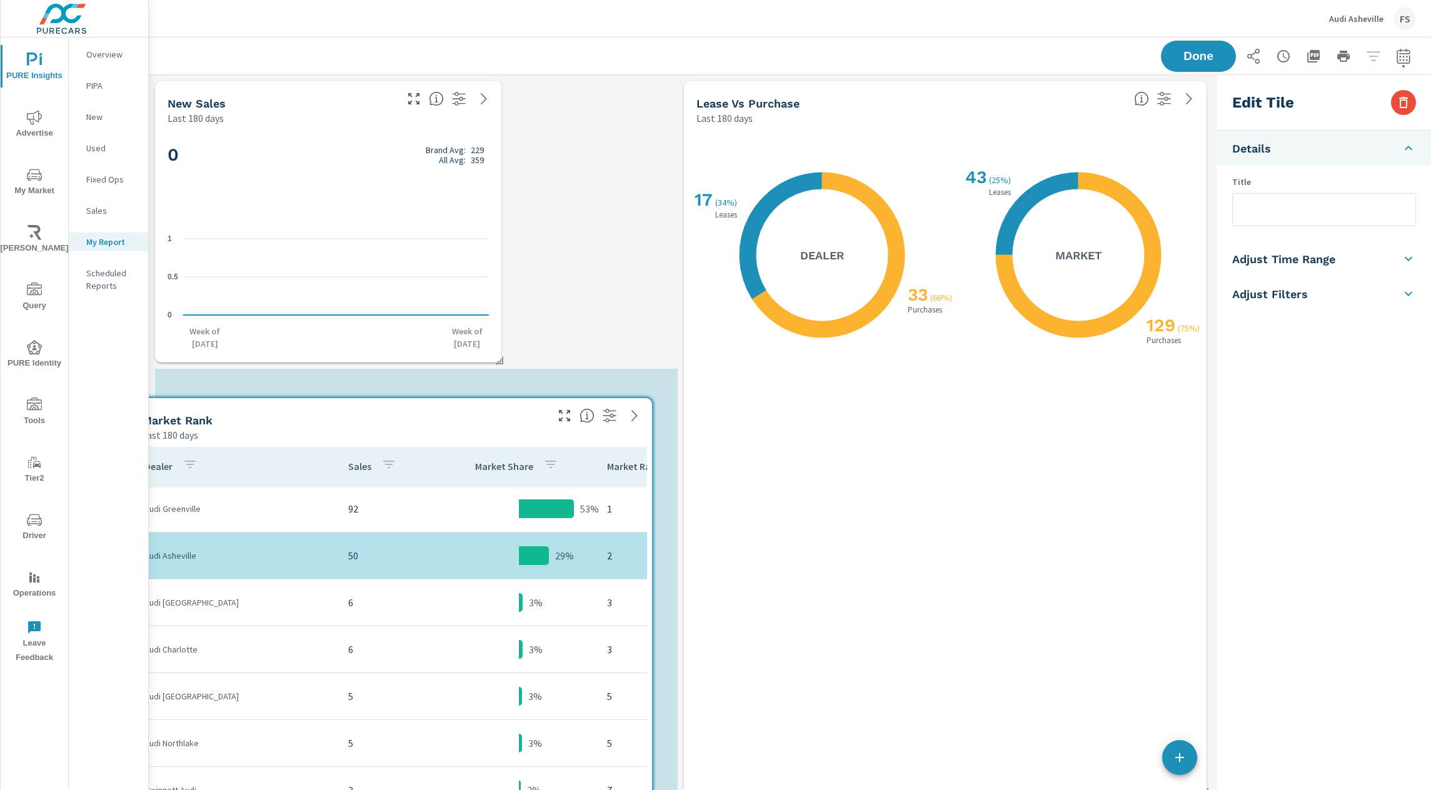
drag, startPoint x: 646, startPoint y: 118, endPoint x: 284, endPoint y: 428, distance: 476.5
click at [284, 428] on div "Last 180 days" at bounding box center [343, 435] width 403 height 15
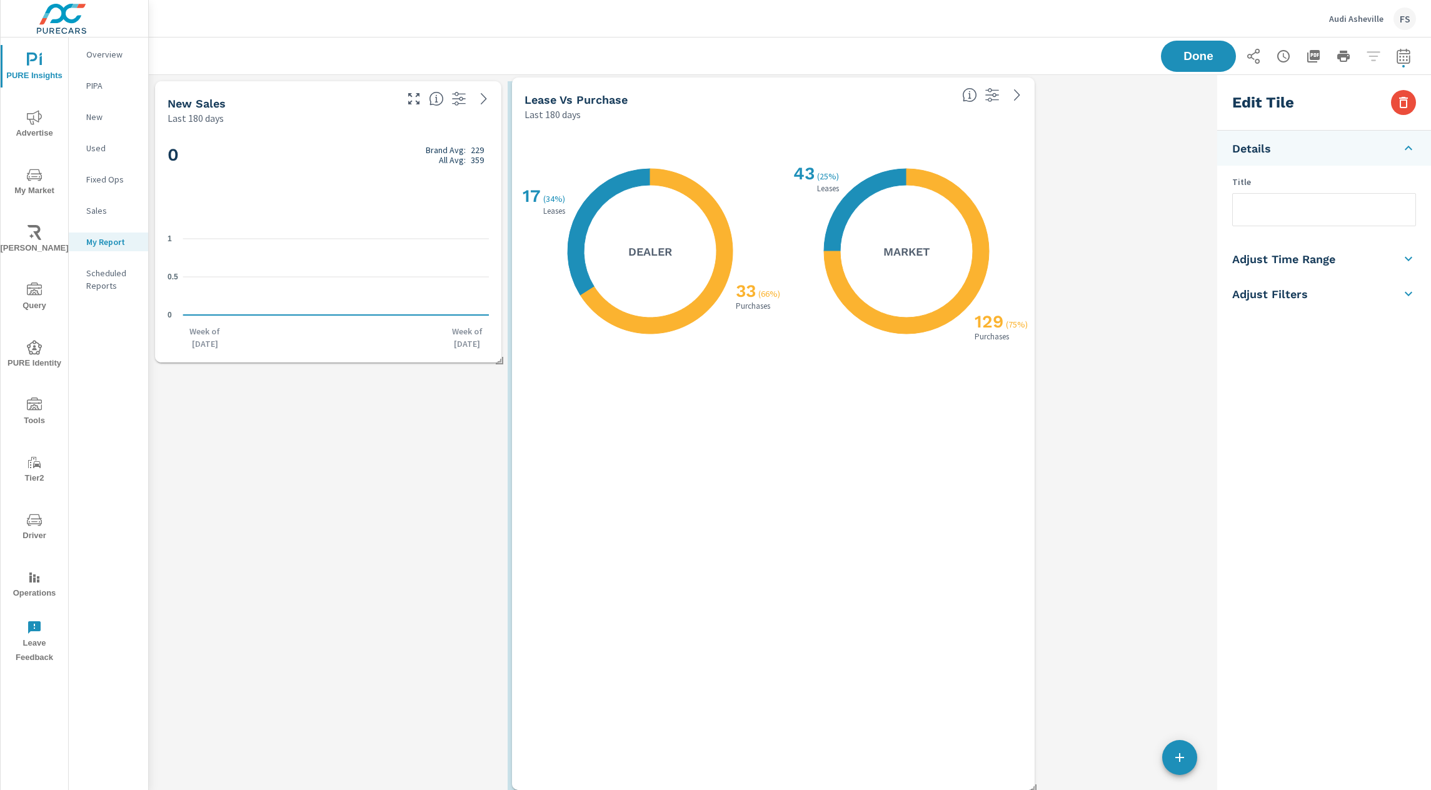
scroll to position [1444, 1064]
drag, startPoint x: 904, startPoint y: 141, endPoint x: 730, endPoint y: 139, distance: 173.8
click at [730, 139] on div "X X 33 ( 66% ) Purchases 17 ( 34% ) Leases Dealer" at bounding box center [649, 251] width 231 height 235
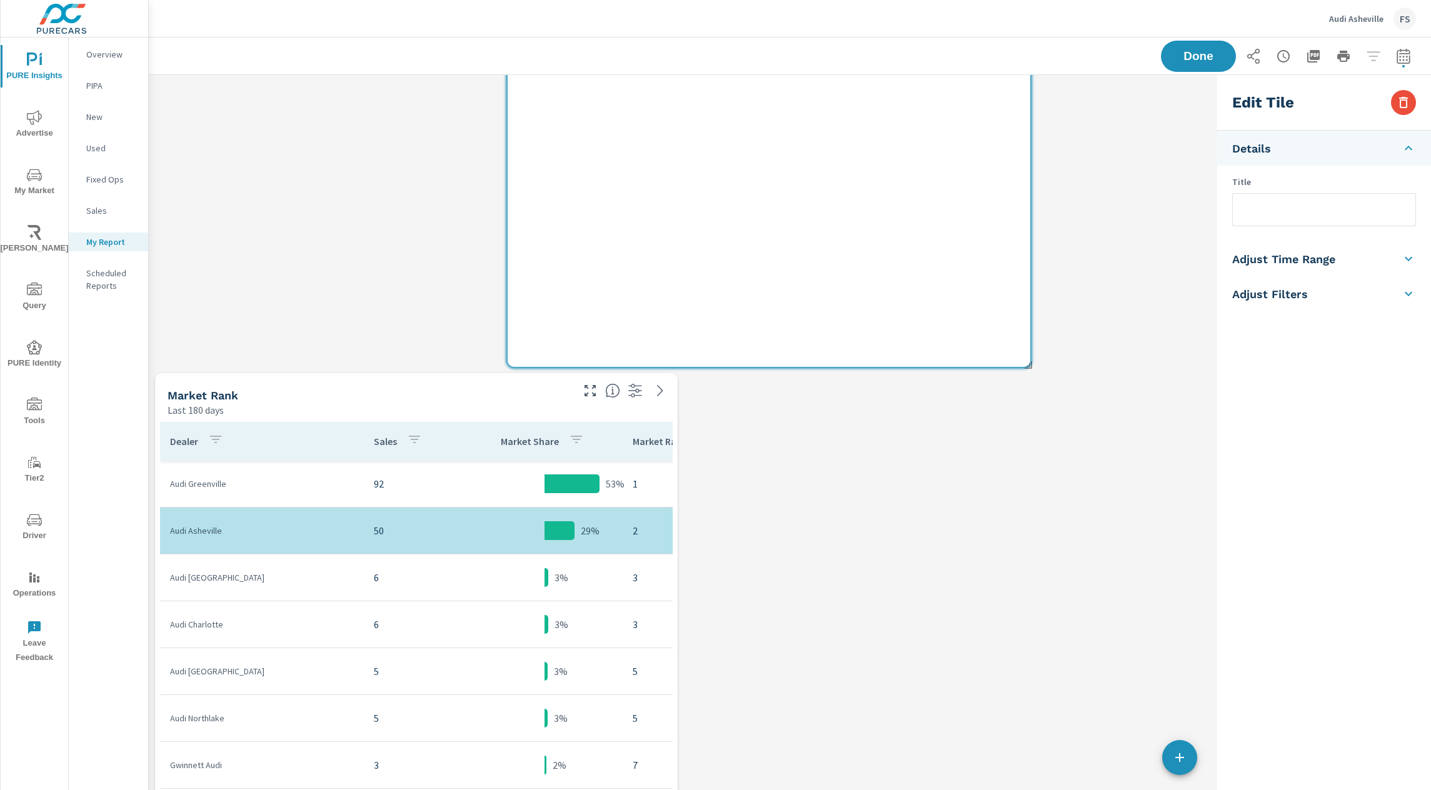
scroll to position [428, 0]
click at [781, 351] on div "X X 129 ( 75% ) Purchases 43 ( 25% ) Leases Market" at bounding box center [896, 32] width 241 height 644
click at [1401, 149] on icon at bounding box center [1408, 148] width 15 height 15
click at [1407, 147] on icon at bounding box center [1408, 148] width 15 height 15
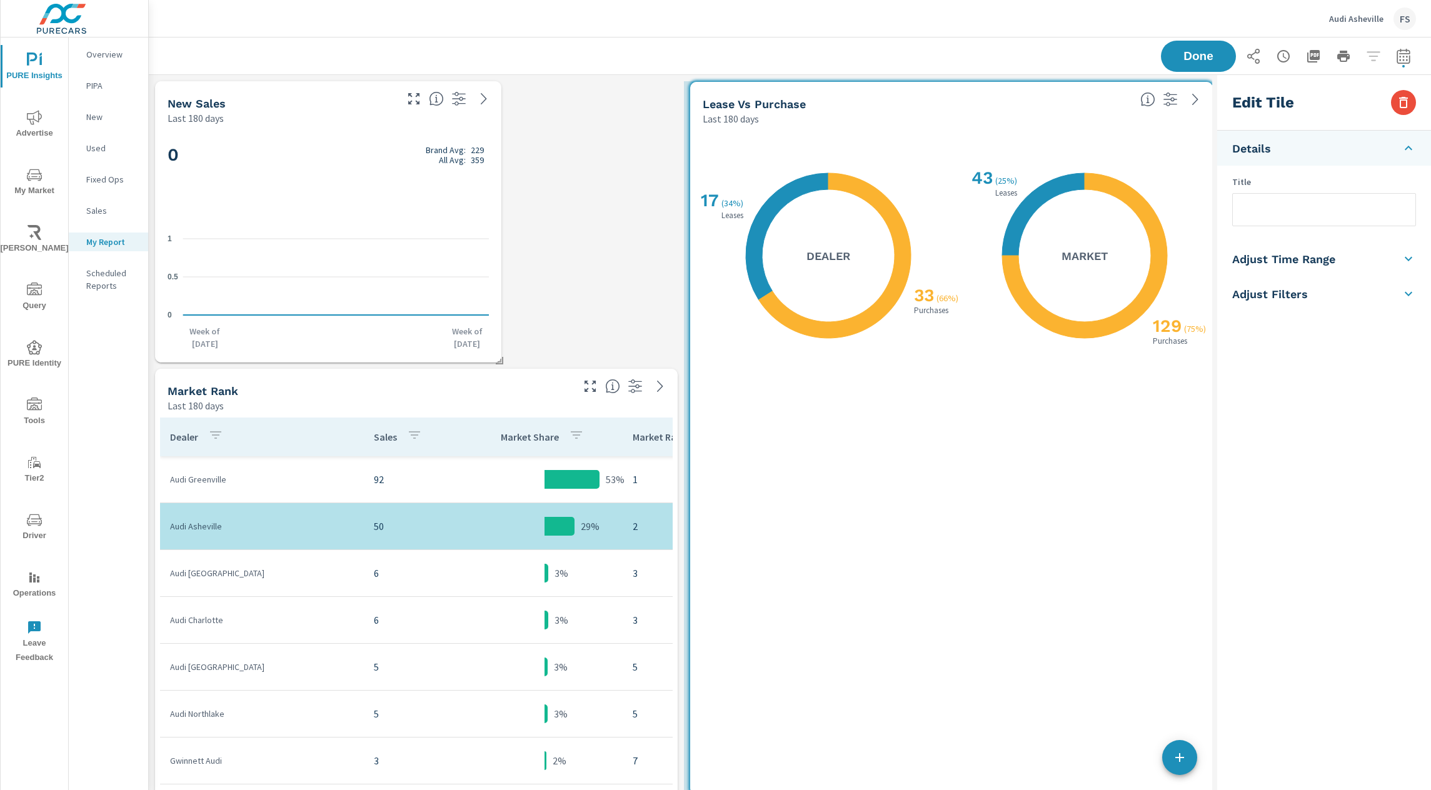
scroll to position [1013, 1064]
drag, startPoint x: 675, startPoint y: 326, endPoint x: 858, endPoint y: 326, distance: 183.1
click at [858, 326] on icon at bounding box center [835, 255] width 152 height 165
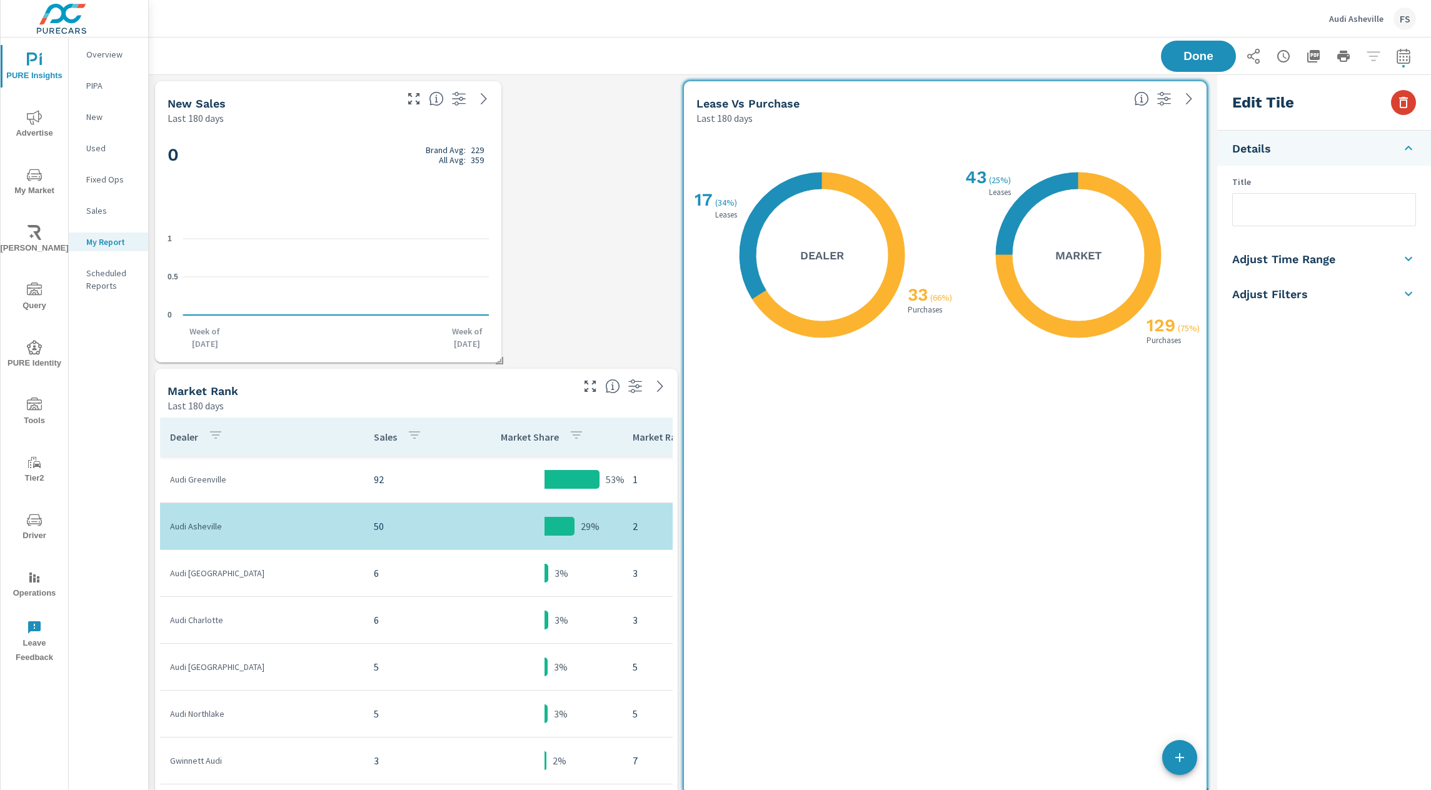
click at [1398, 96] on icon "button" at bounding box center [1403, 102] width 15 height 15
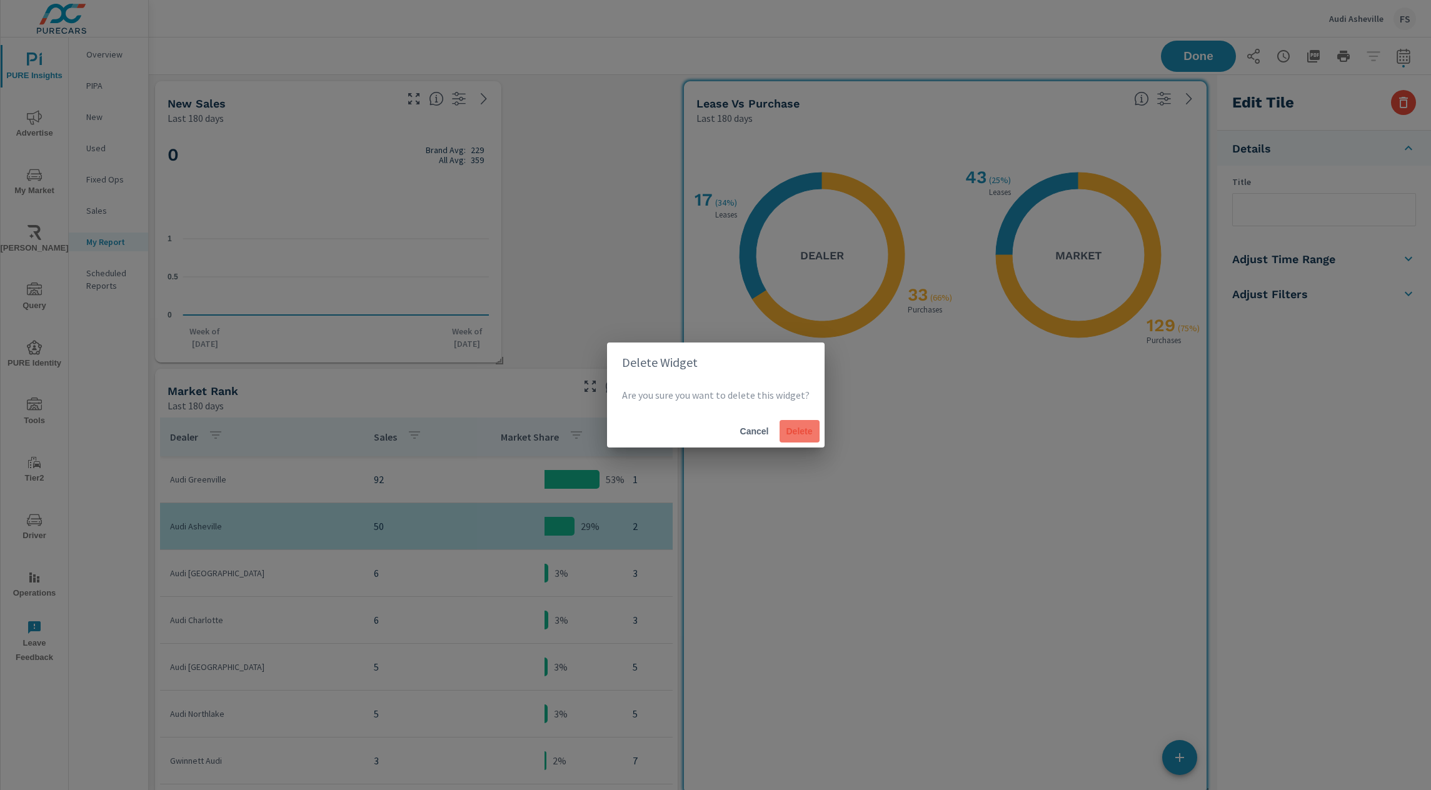
click at [807, 430] on span "Delete" at bounding box center [799, 431] width 30 height 11
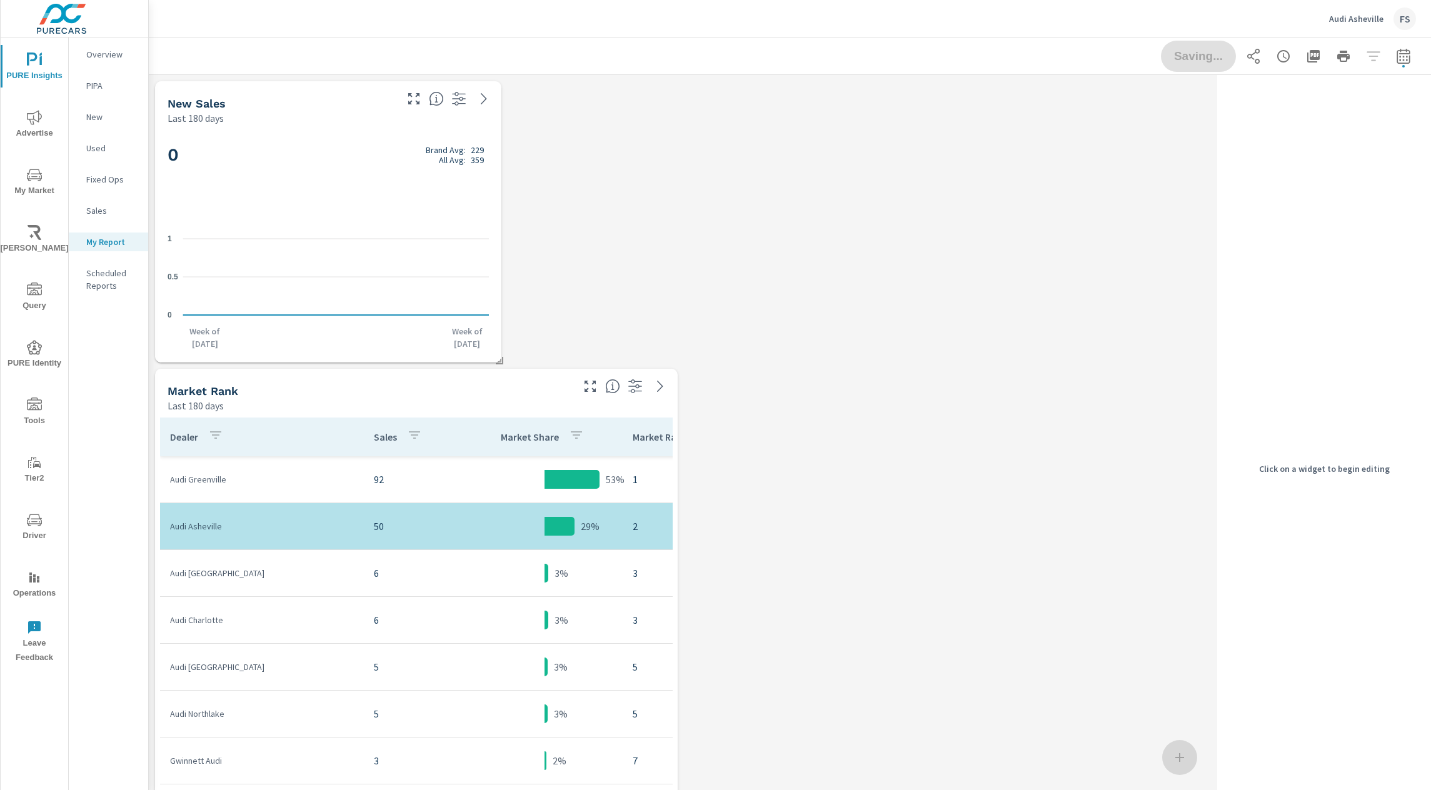
click at [460, 454] on th "Sales" at bounding box center [415, 437] width 103 height 39
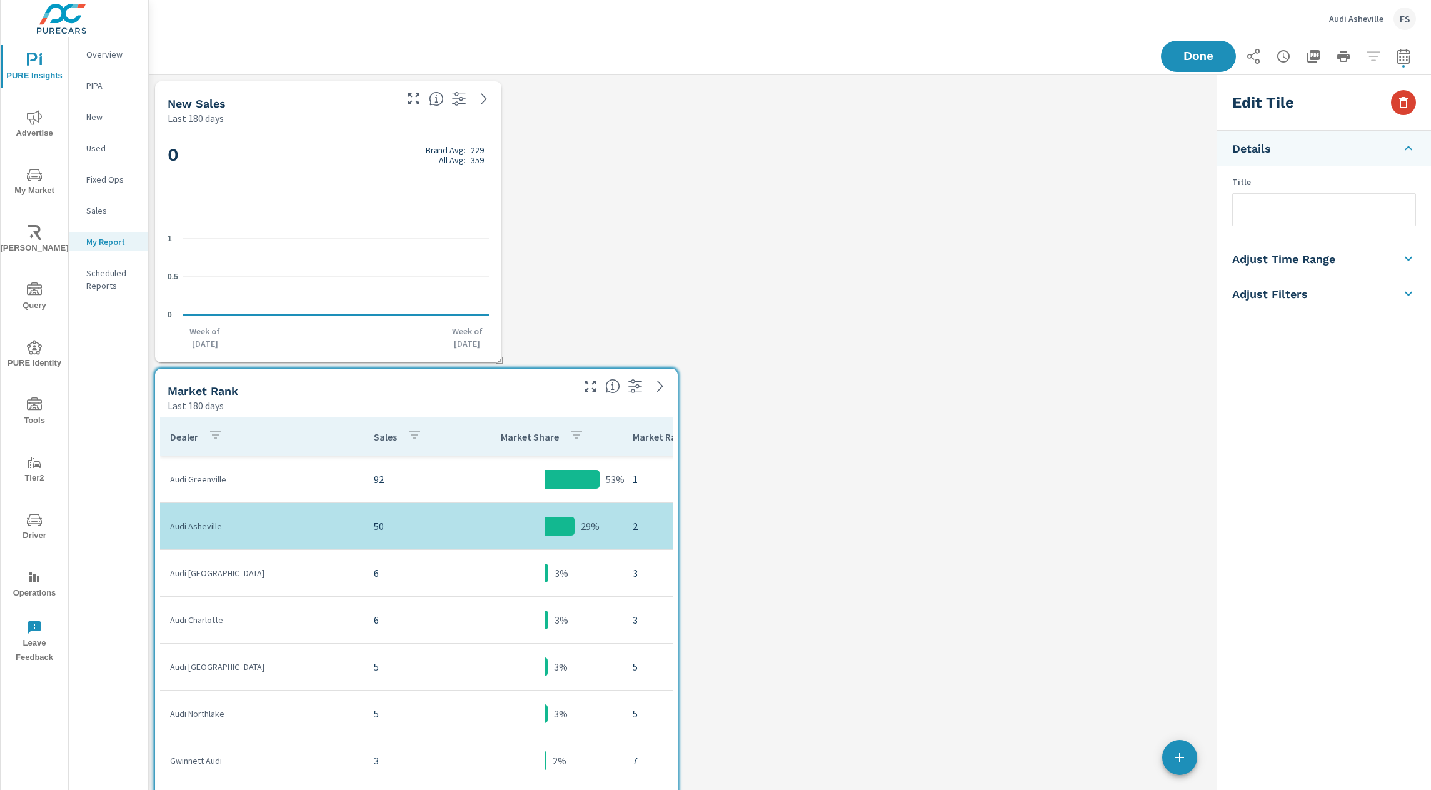
click at [1410, 104] on icon "button" at bounding box center [1403, 102] width 15 height 15
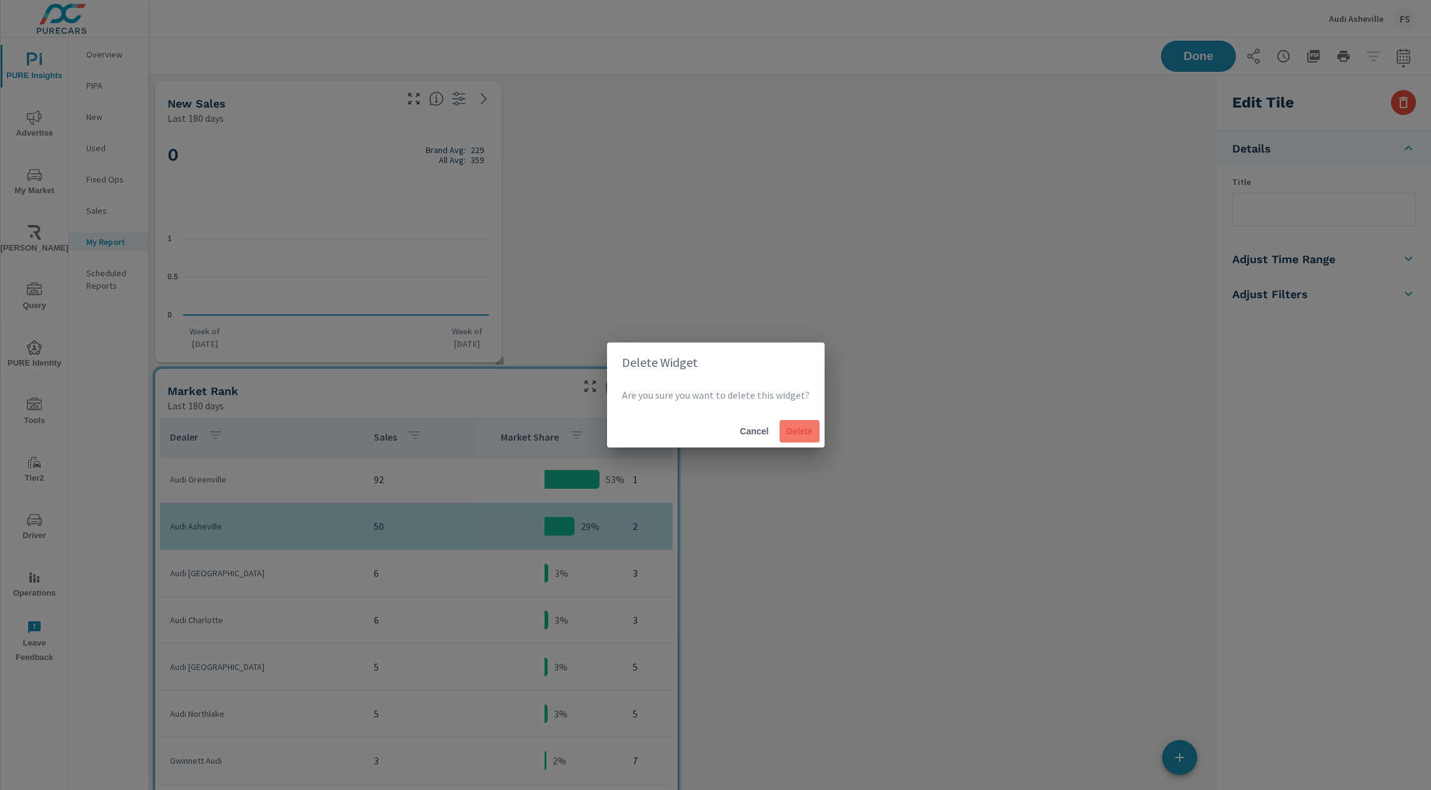
click at [807, 436] on span "Delete" at bounding box center [799, 431] width 30 height 11
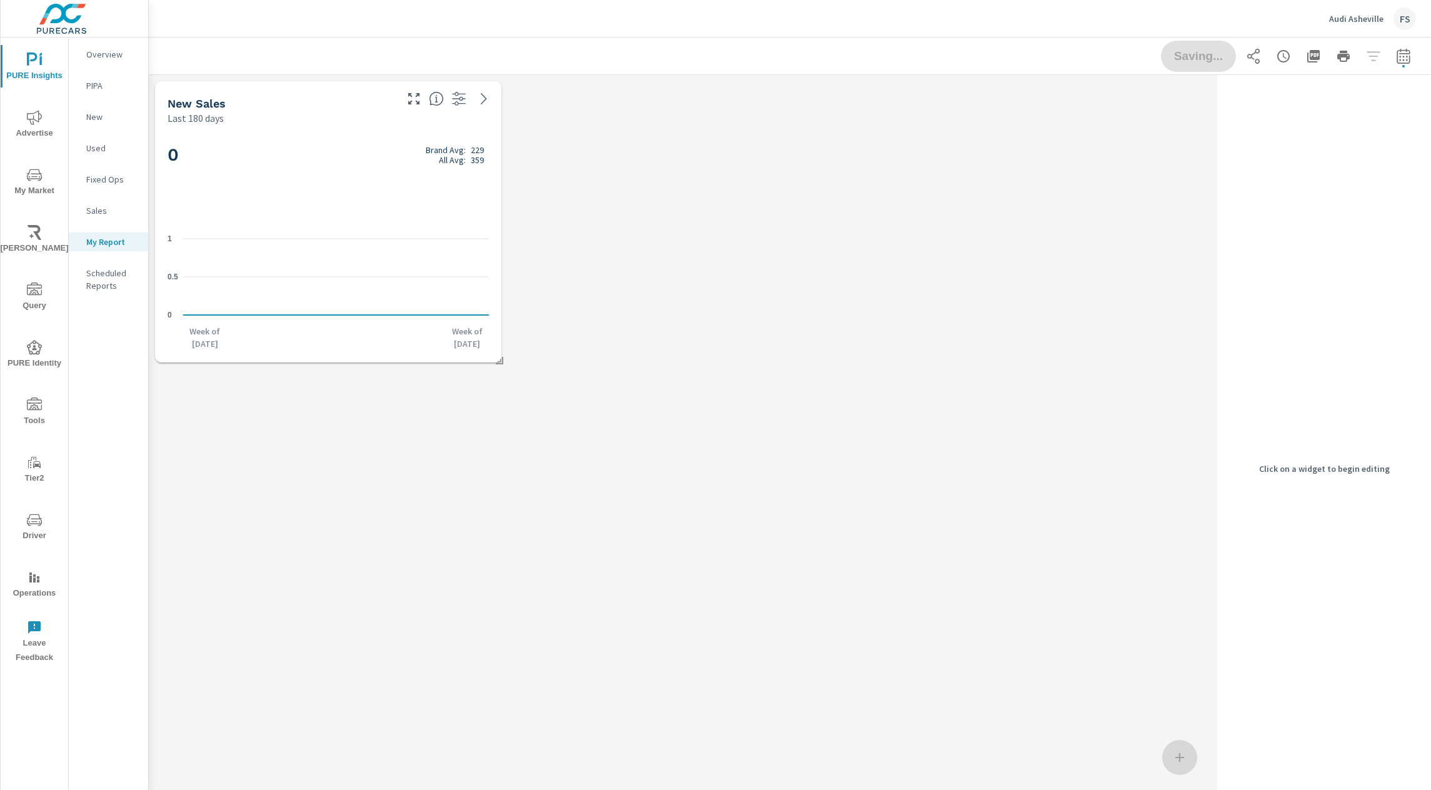
scroll to position [294, 1064]
click at [1196, 61] on span "Done" at bounding box center [1198, 56] width 50 height 11
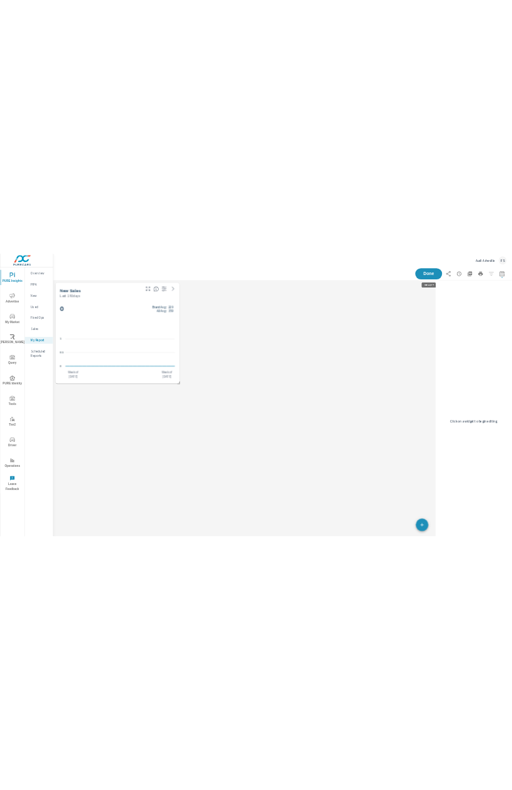
scroll to position [294, 1283]
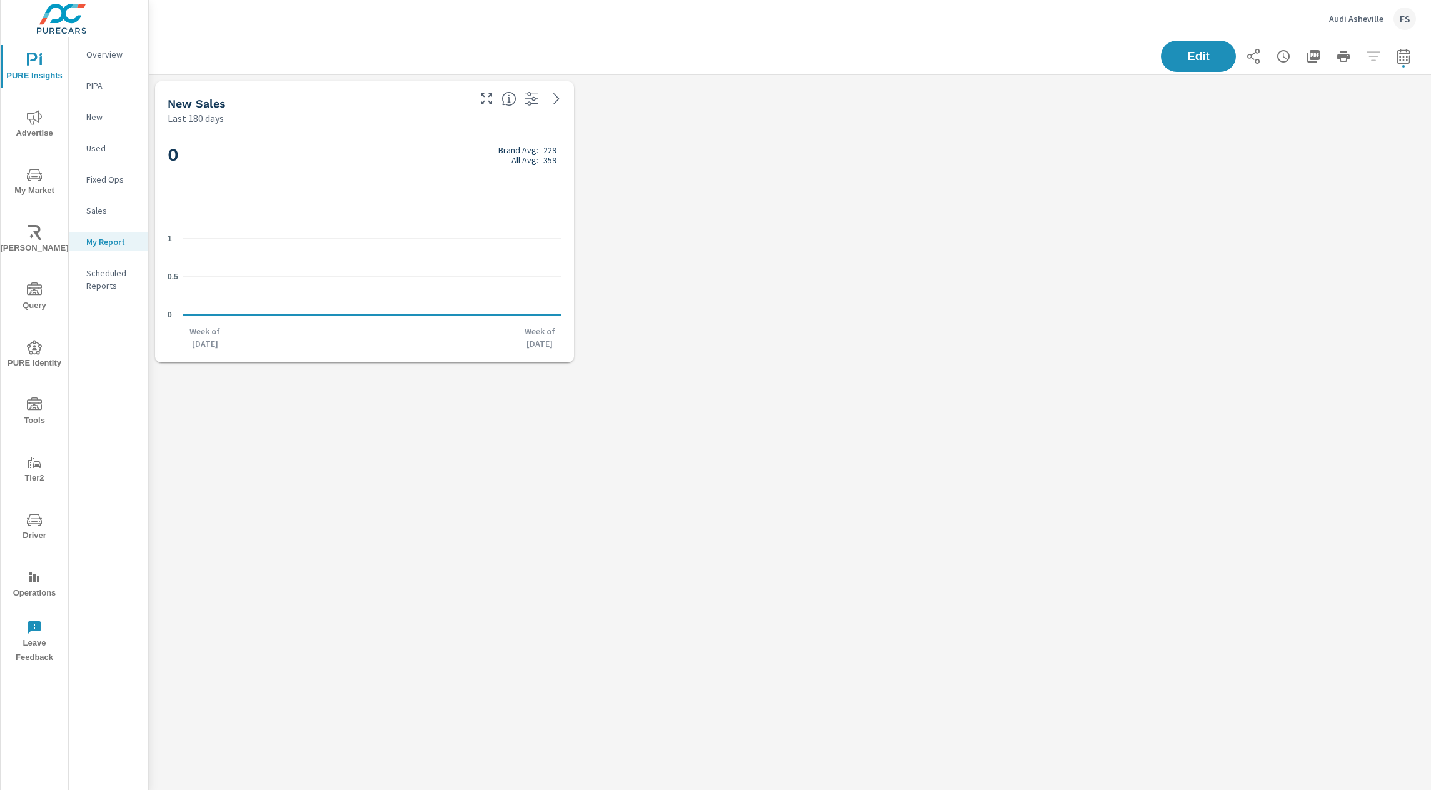
click at [869, 38] on div "Edit" at bounding box center [790, 56] width 1252 height 37
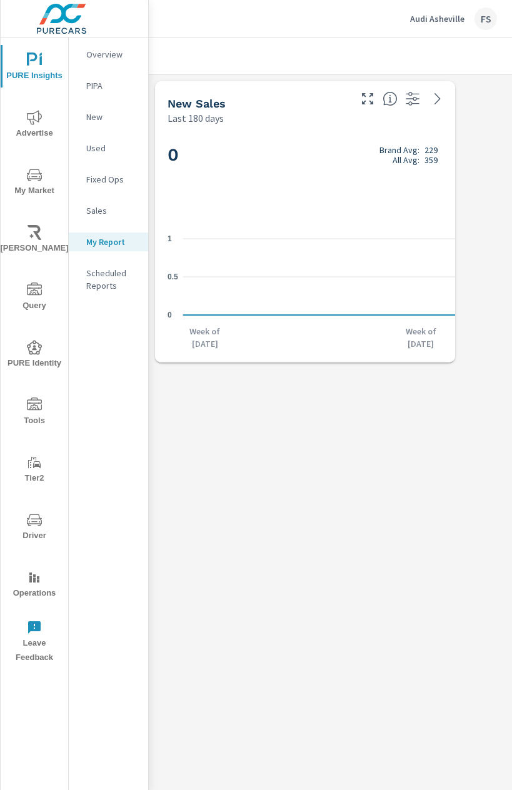
scroll to position [294, 926]
